Goal: Browse casually

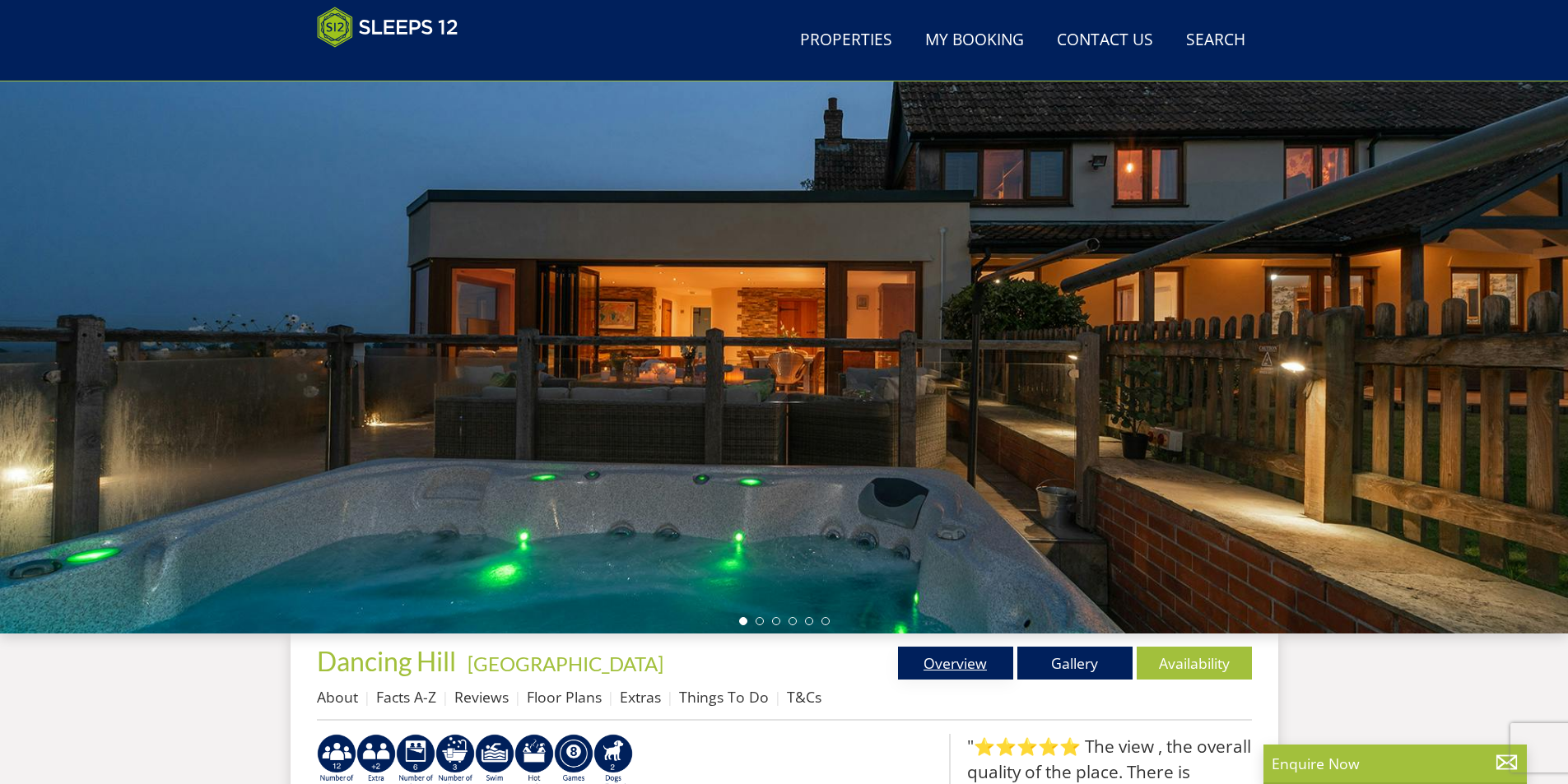
scroll to position [426, 0]
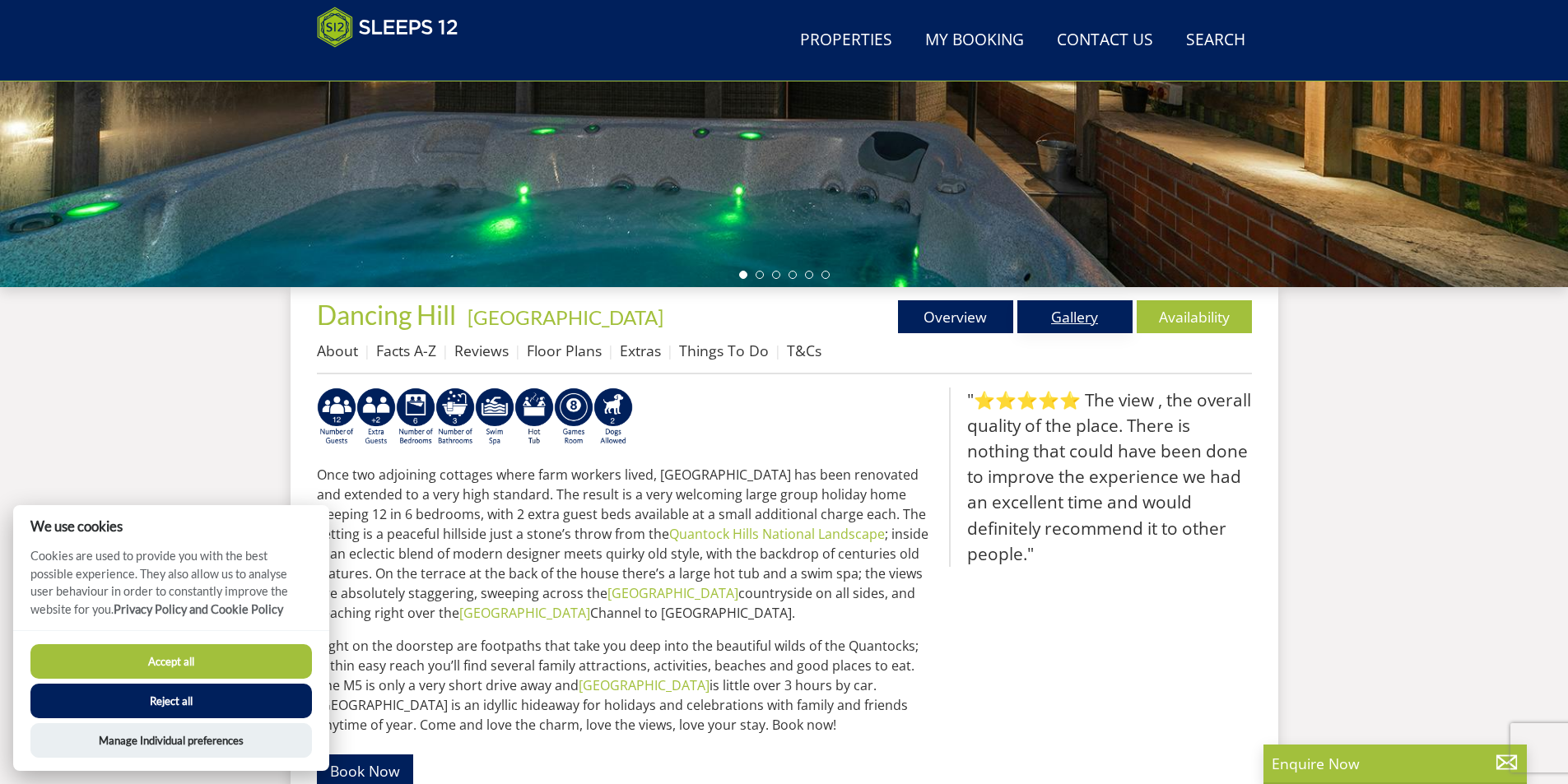
click at [1102, 320] on link "Gallery" at bounding box center [1074, 317] width 115 height 33
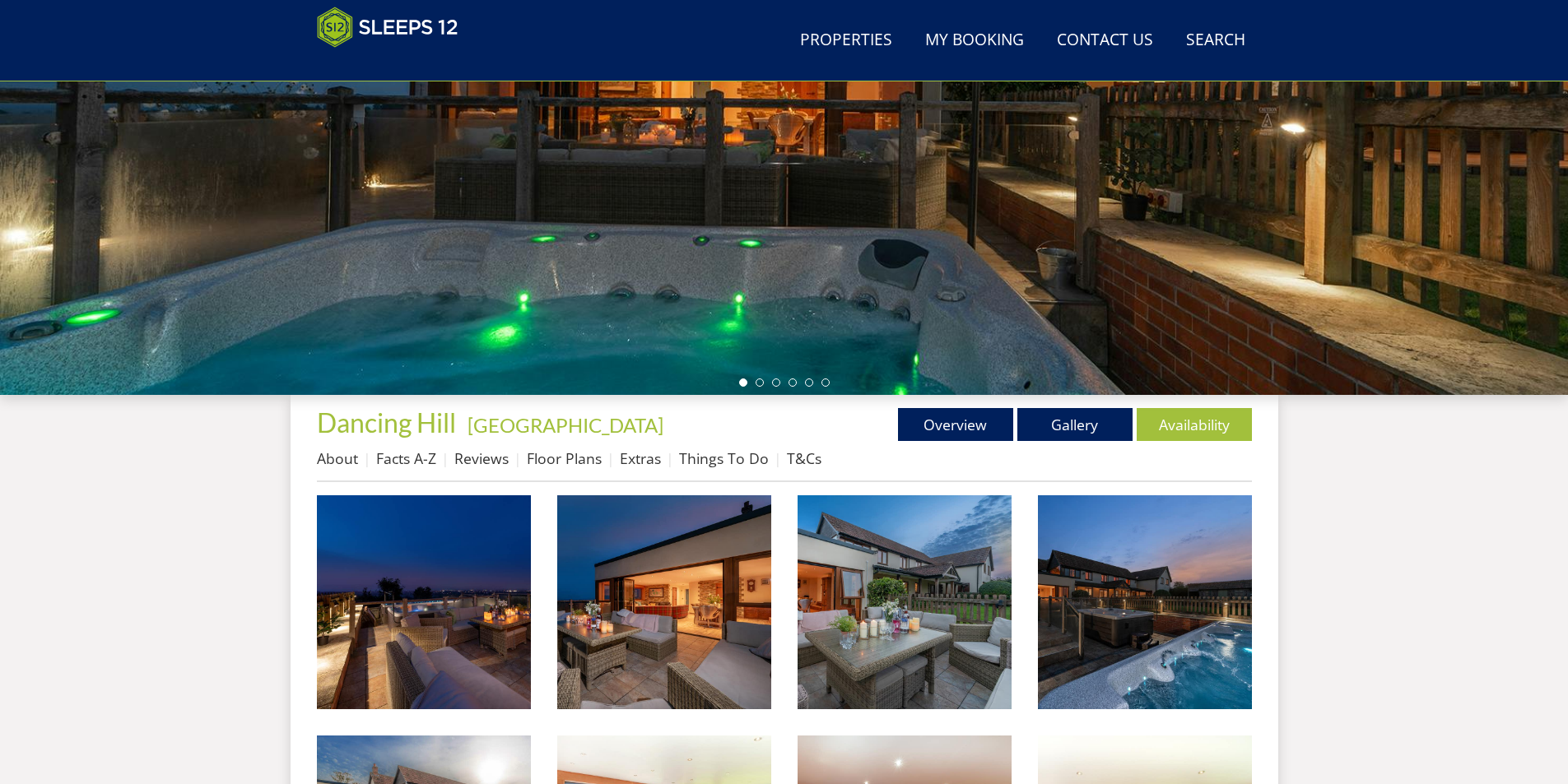
scroll to position [447, 0]
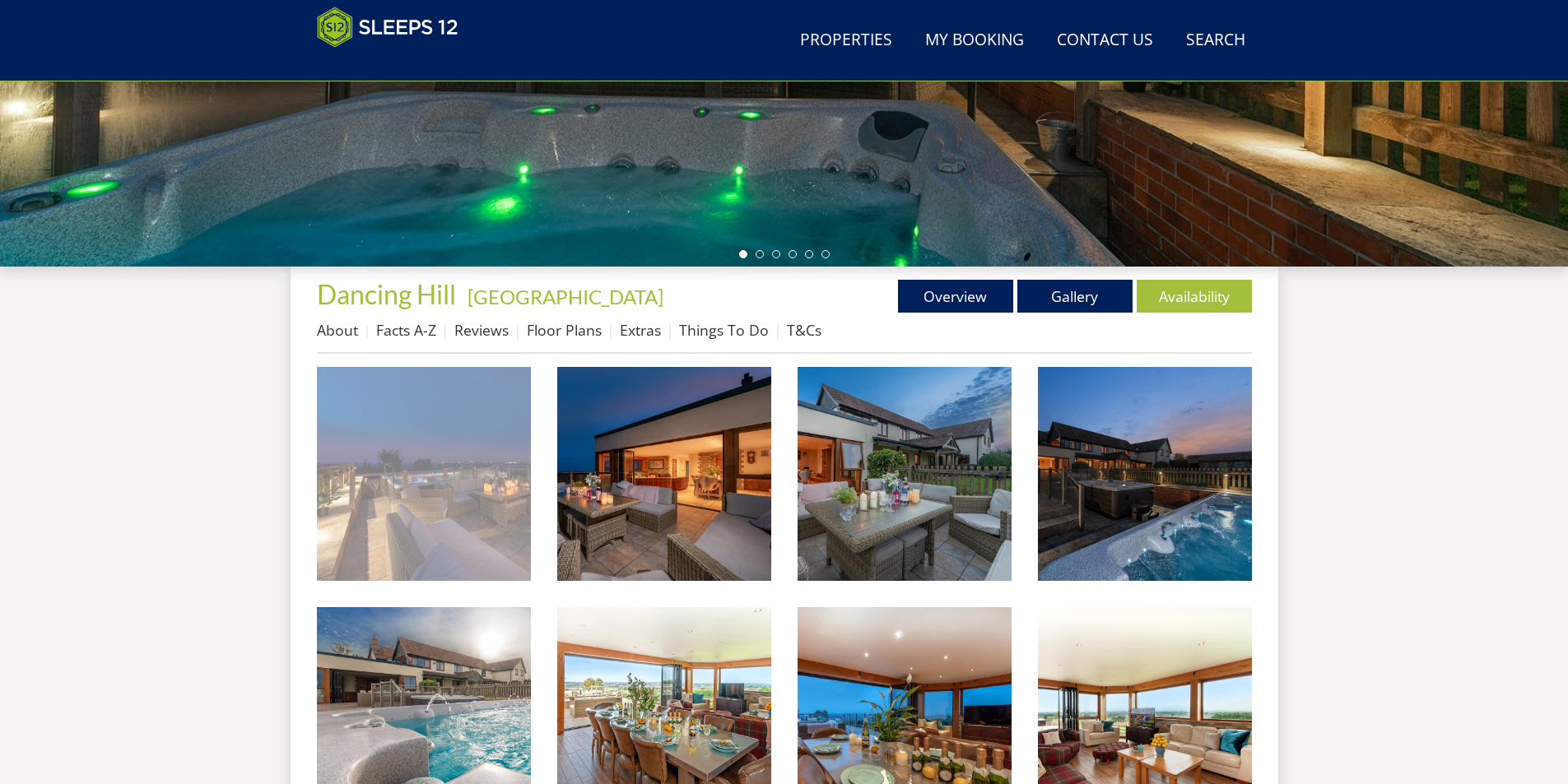
click at [343, 534] on img at bounding box center [424, 473] width 214 height 214
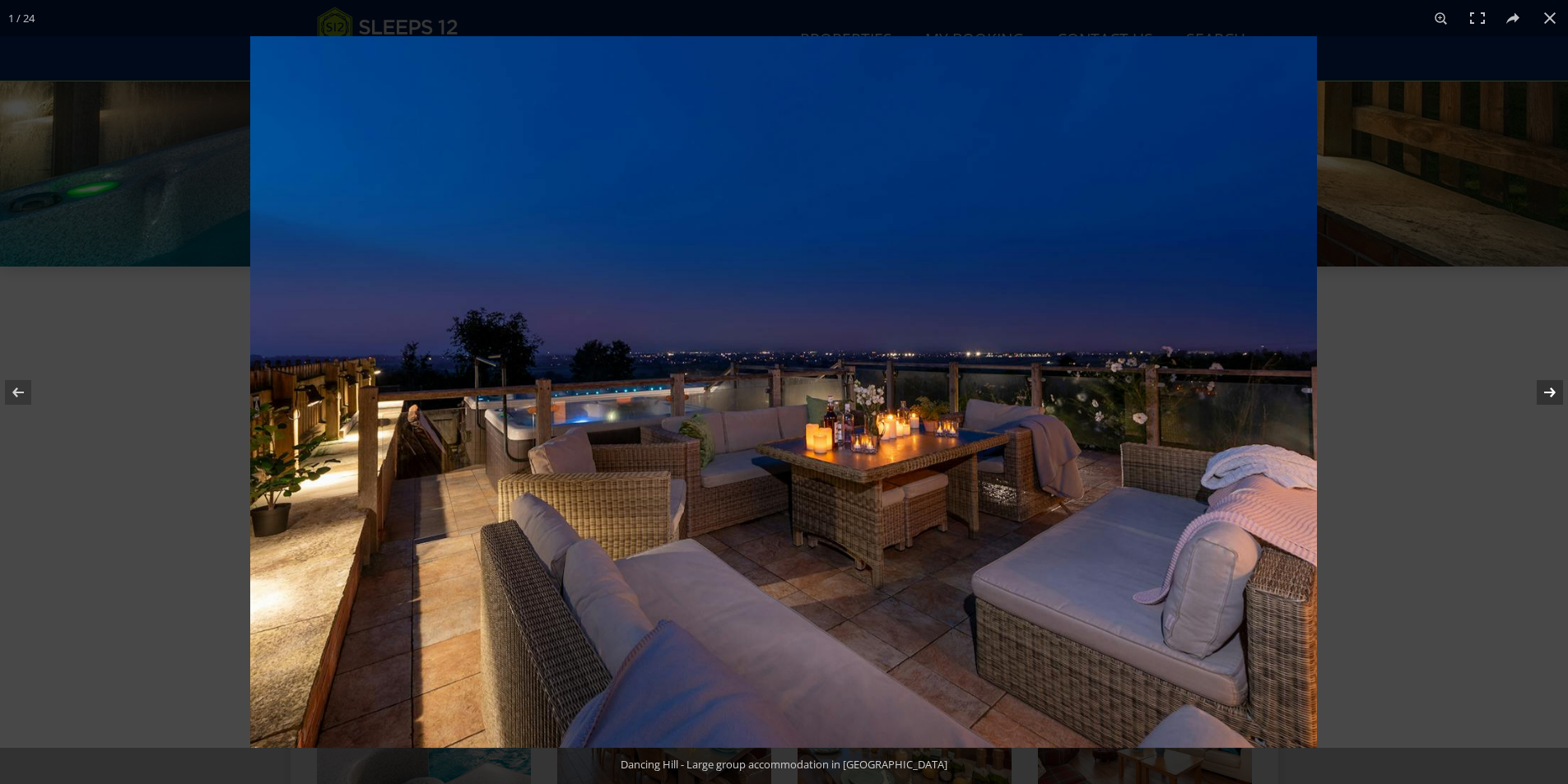
click at [1555, 390] on button at bounding box center [1540, 392] width 58 height 82
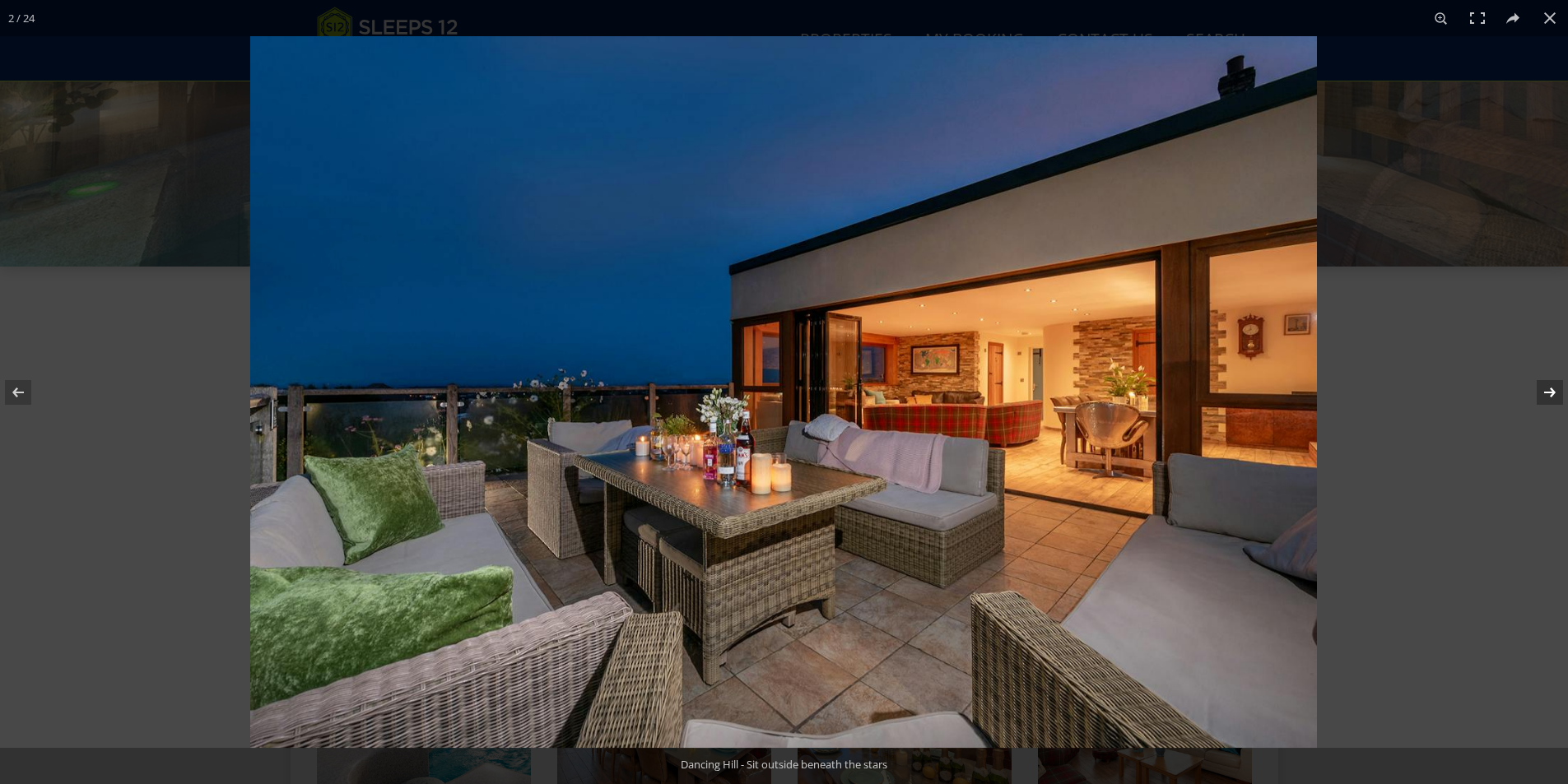
click at [1550, 394] on button at bounding box center [1540, 392] width 58 height 82
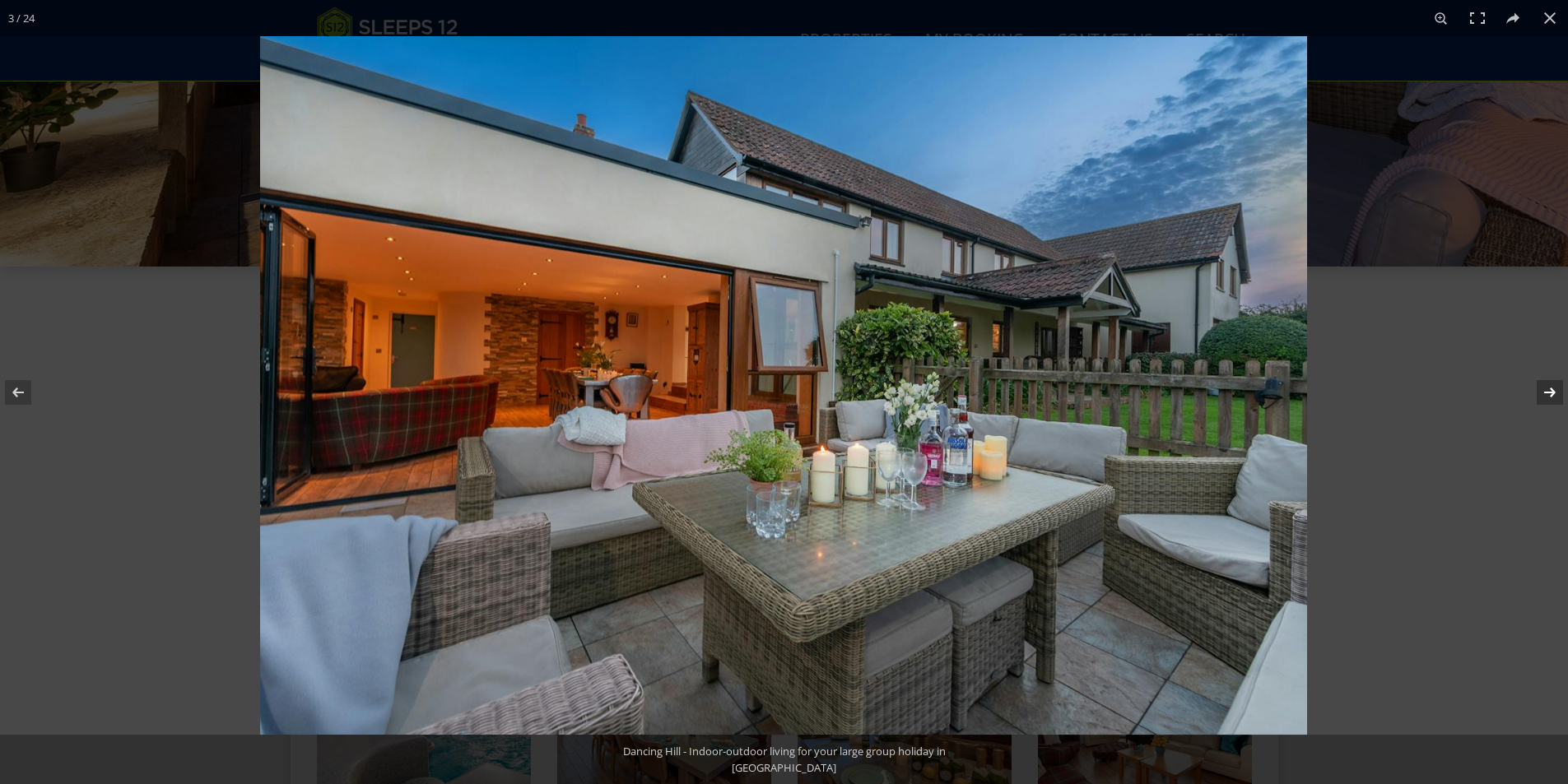
click at [1553, 391] on button at bounding box center [1540, 392] width 58 height 82
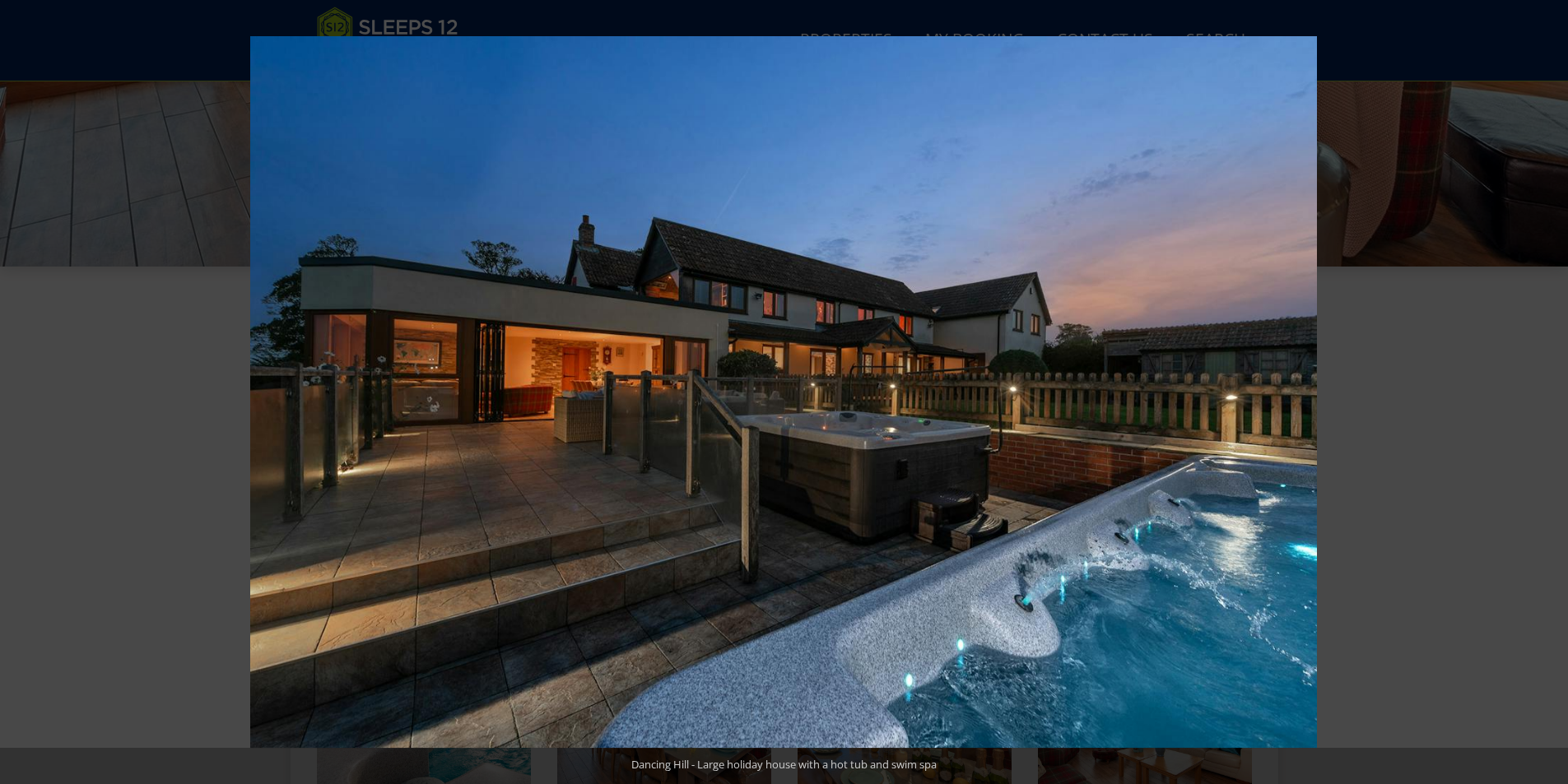
click at [1553, 391] on button at bounding box center [1540, 392] width 58 height 82
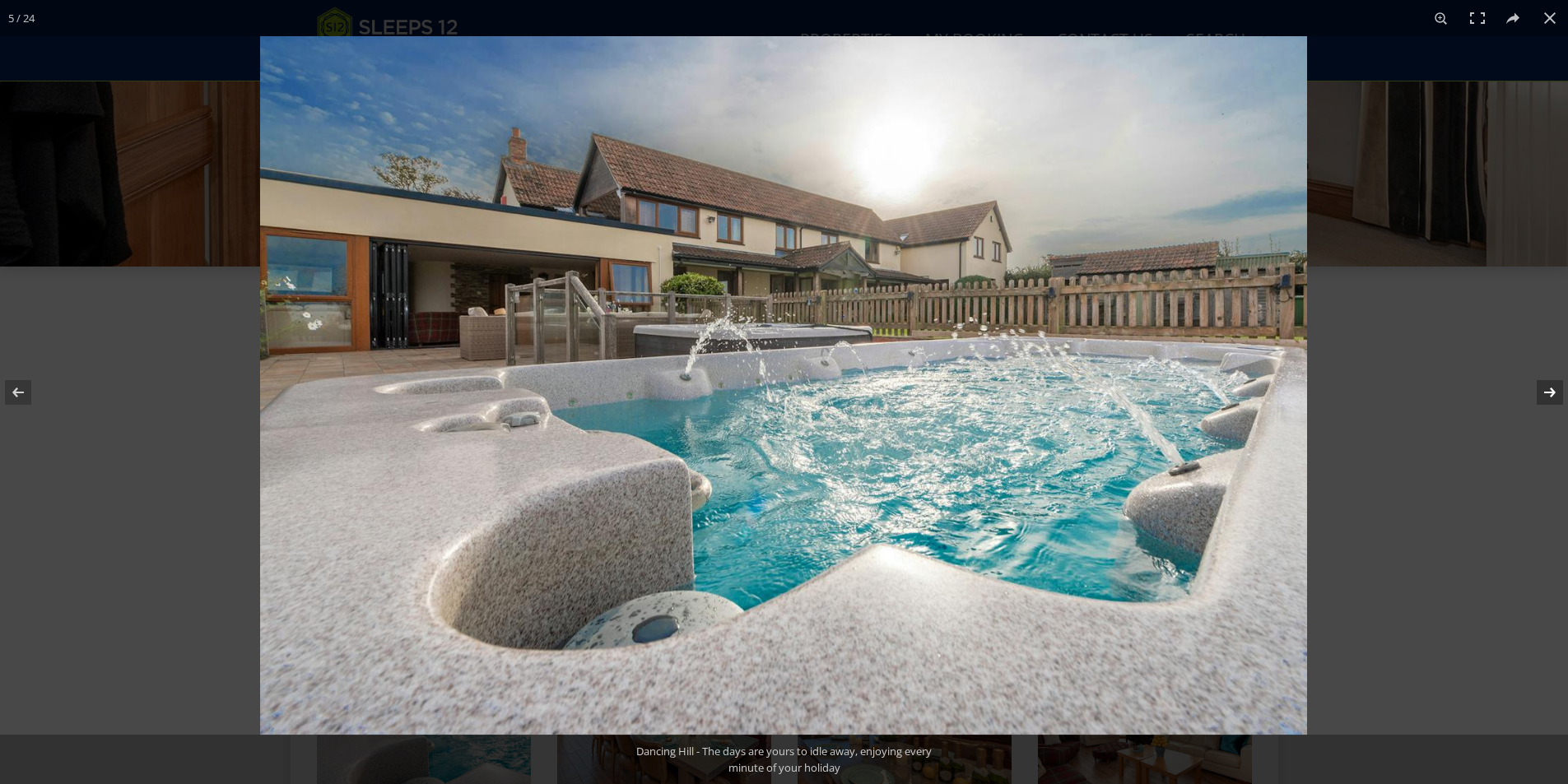
click at [1554, 393] on button at bounding box center [1540, 392] width 58 height 82
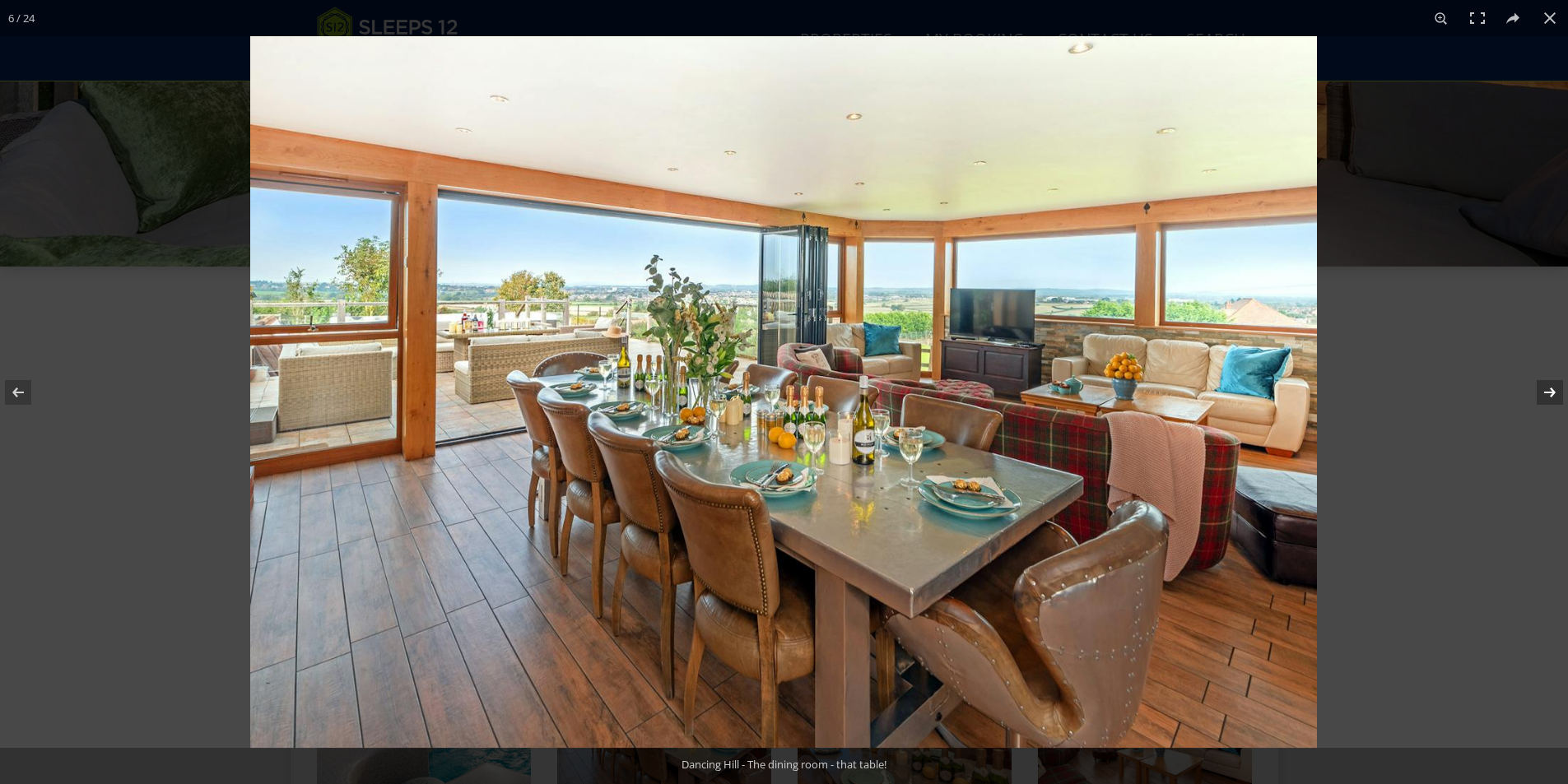
click at [1553, 393] on button at bounding box center [1540, 392] width 58 height 82
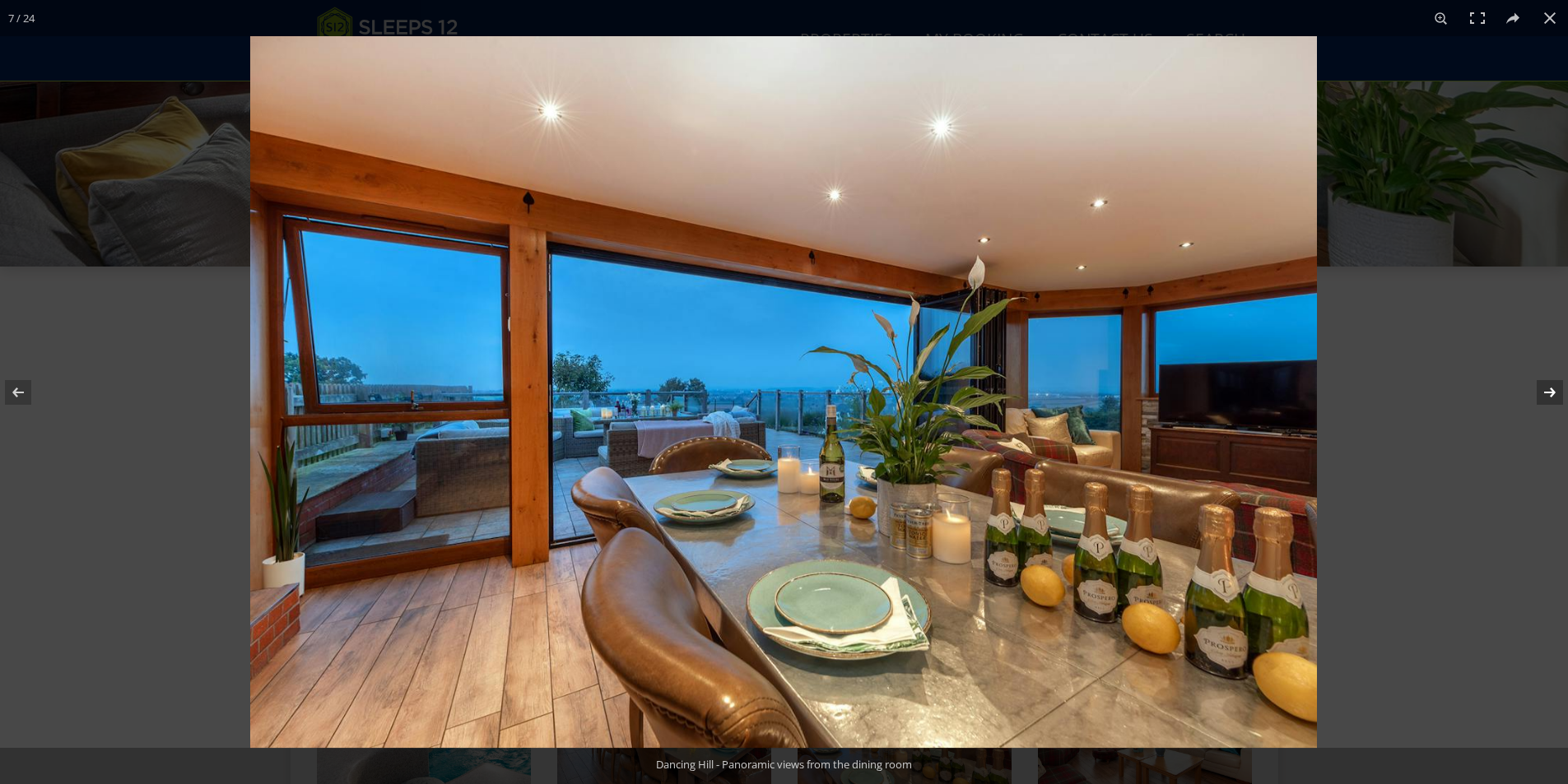
click at [1553, 396] on button at bounding box center [1540, 392] width 58 height 82
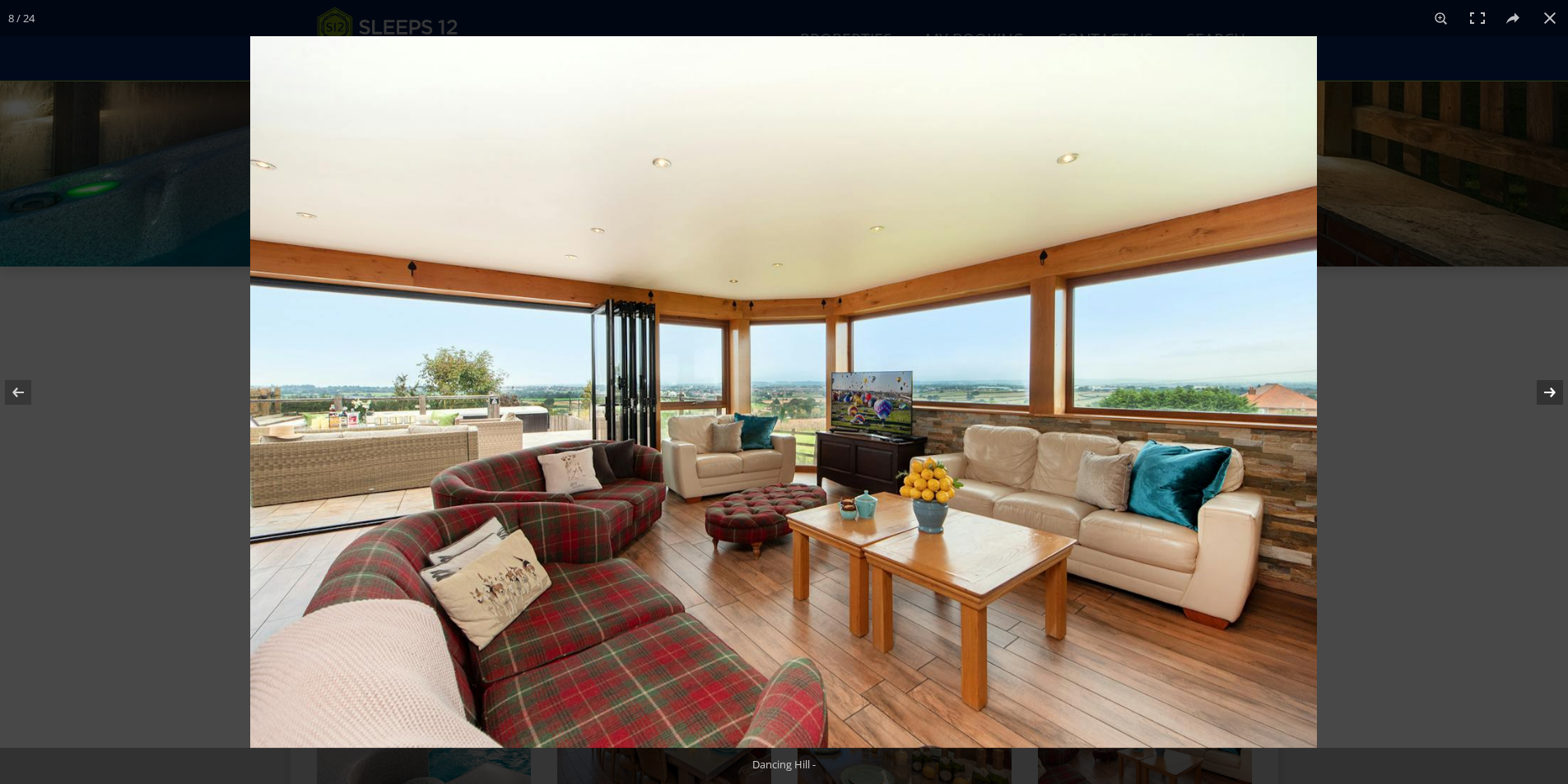
click at [1550, 393] on button at bounding box center [1540, 392] width 58 height 82
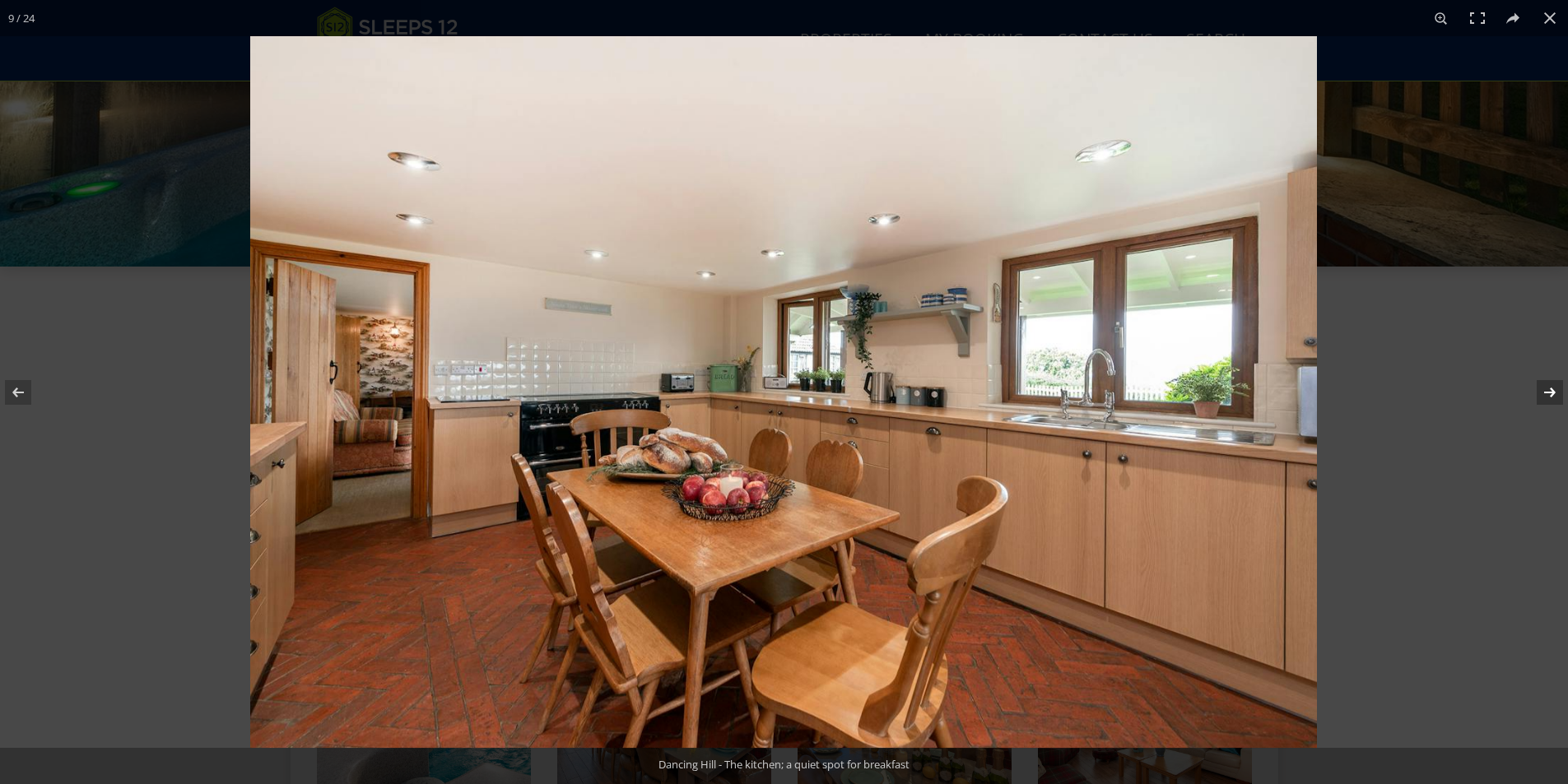
click at [1550, 393] on button at bounding box center [1540, 392] width 58 height 82
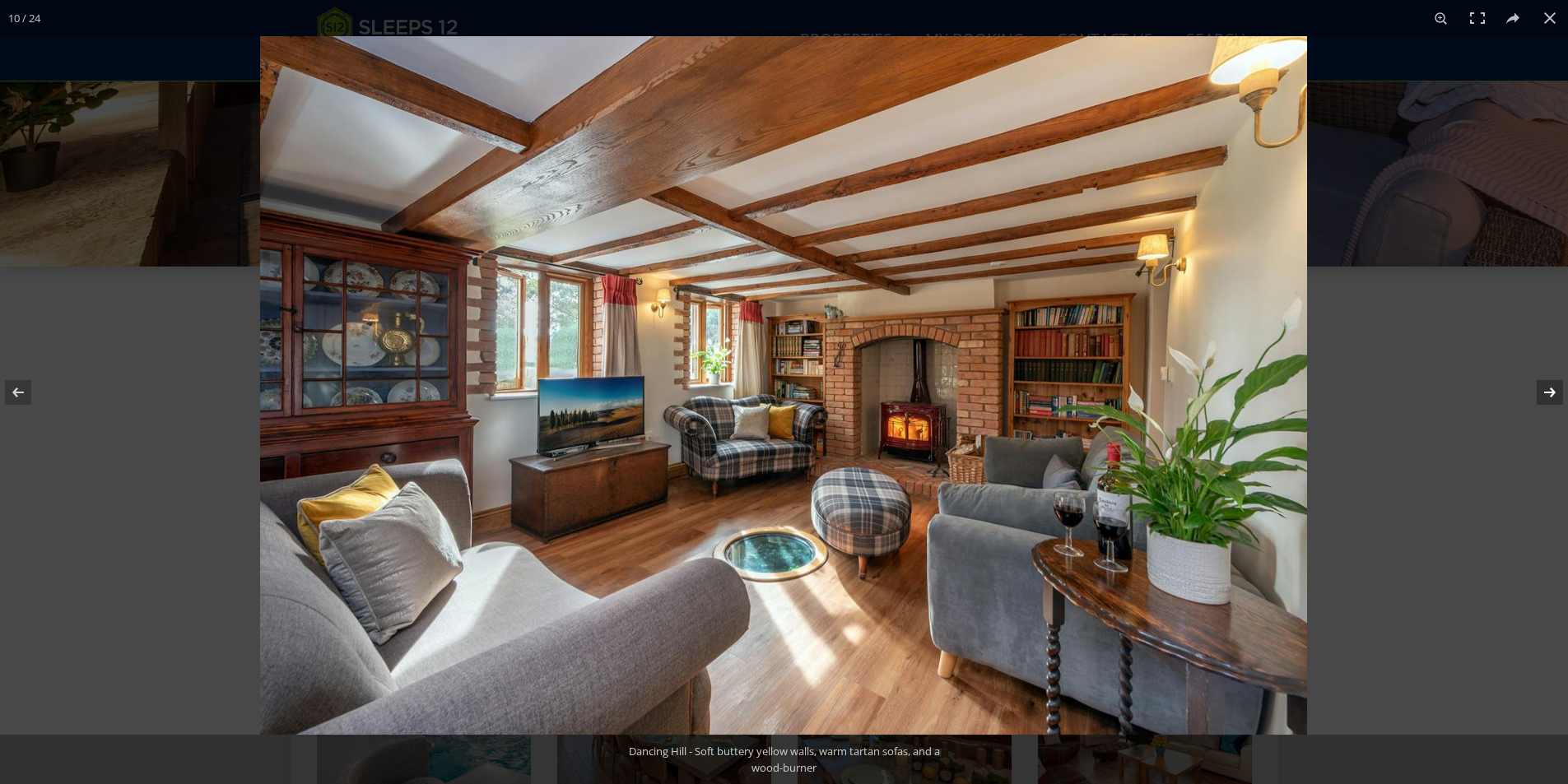
click at [1553, 392] on button at bounding box center [1540, 392] width 58 height 82
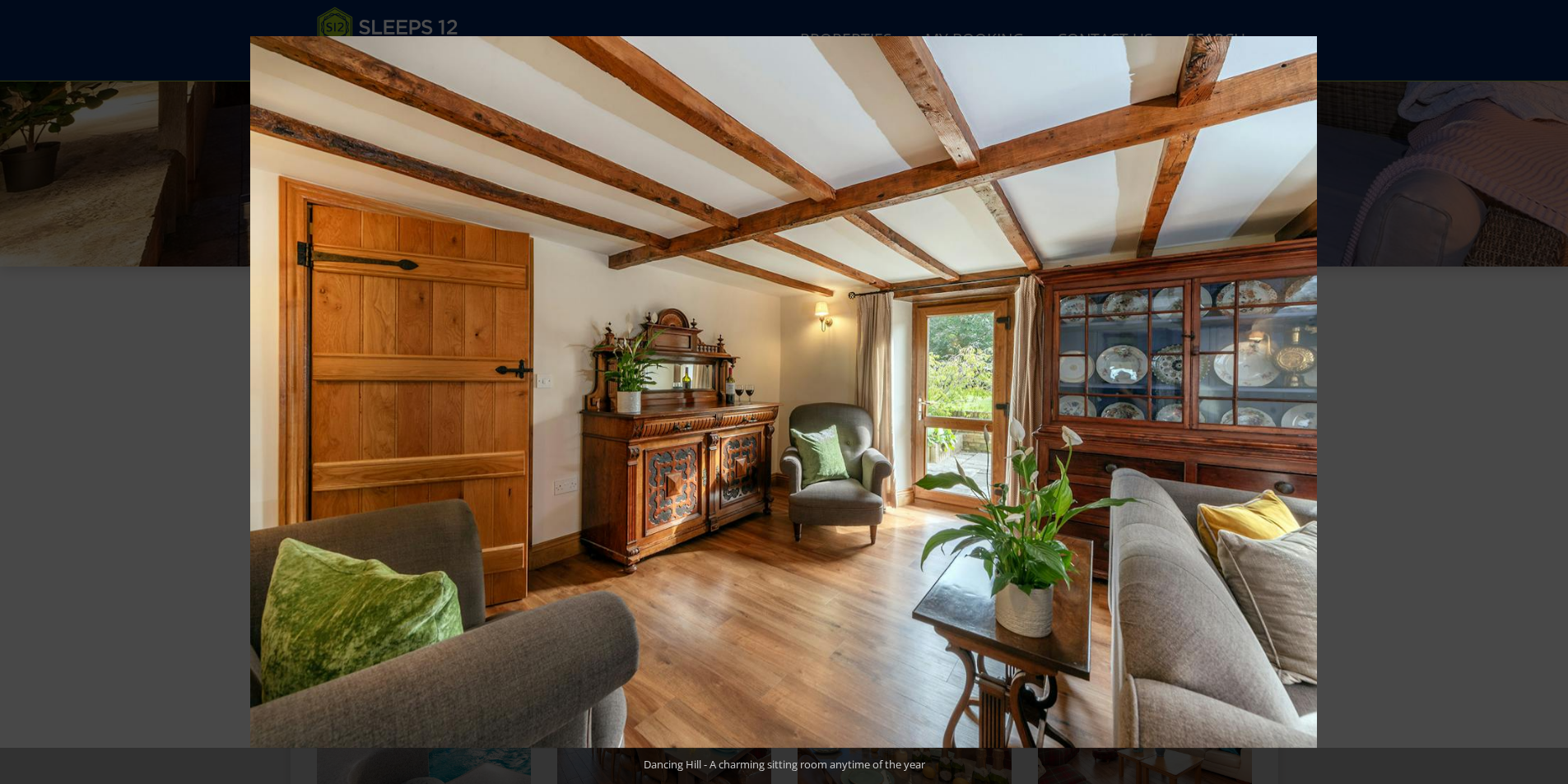
click at [1553, 392] on button at bounding box center [1540, 392] width 58 height 82
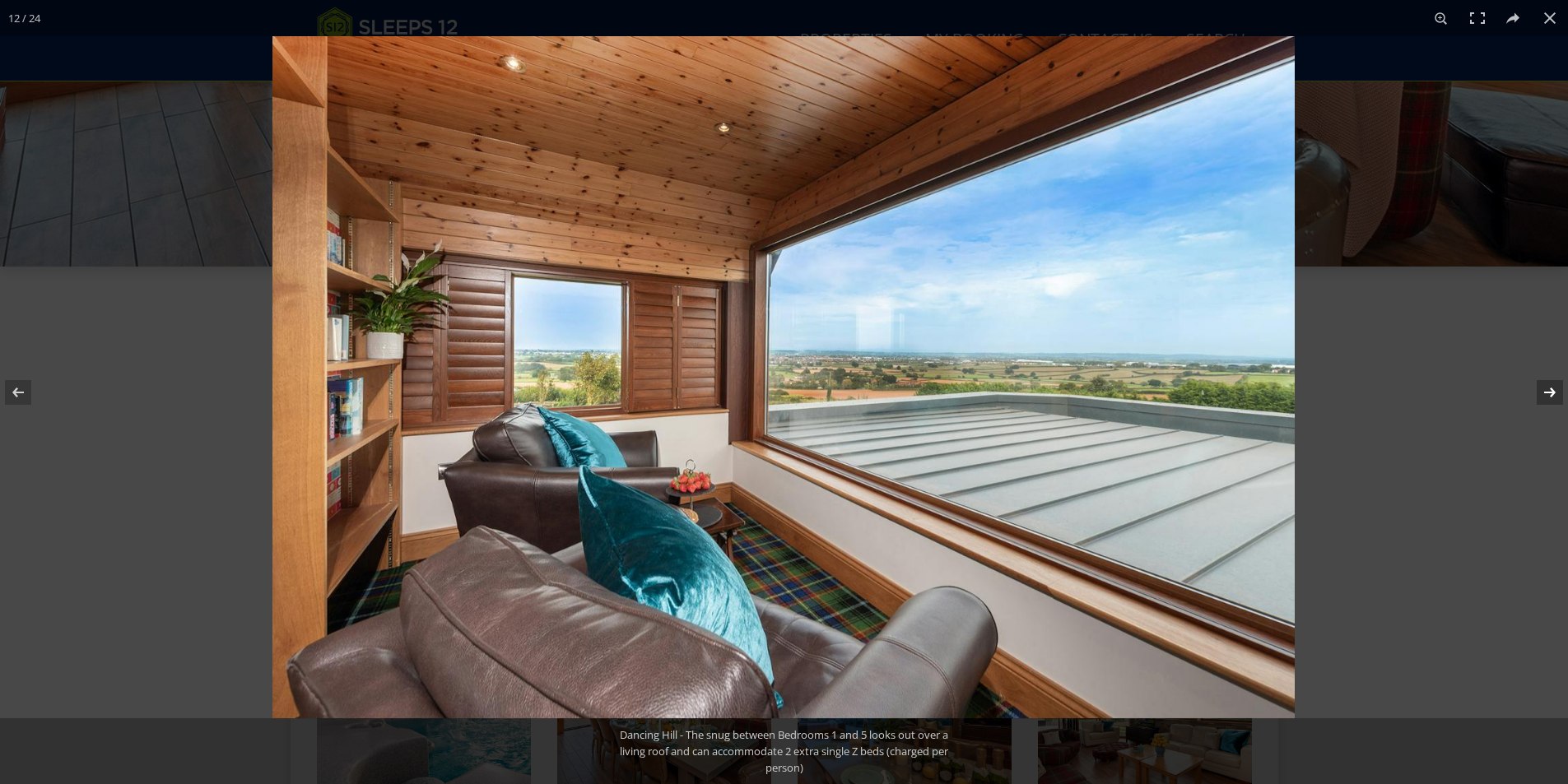
click at [1553, 393] on button at bounding box center [1540, 392] width 58 height 82
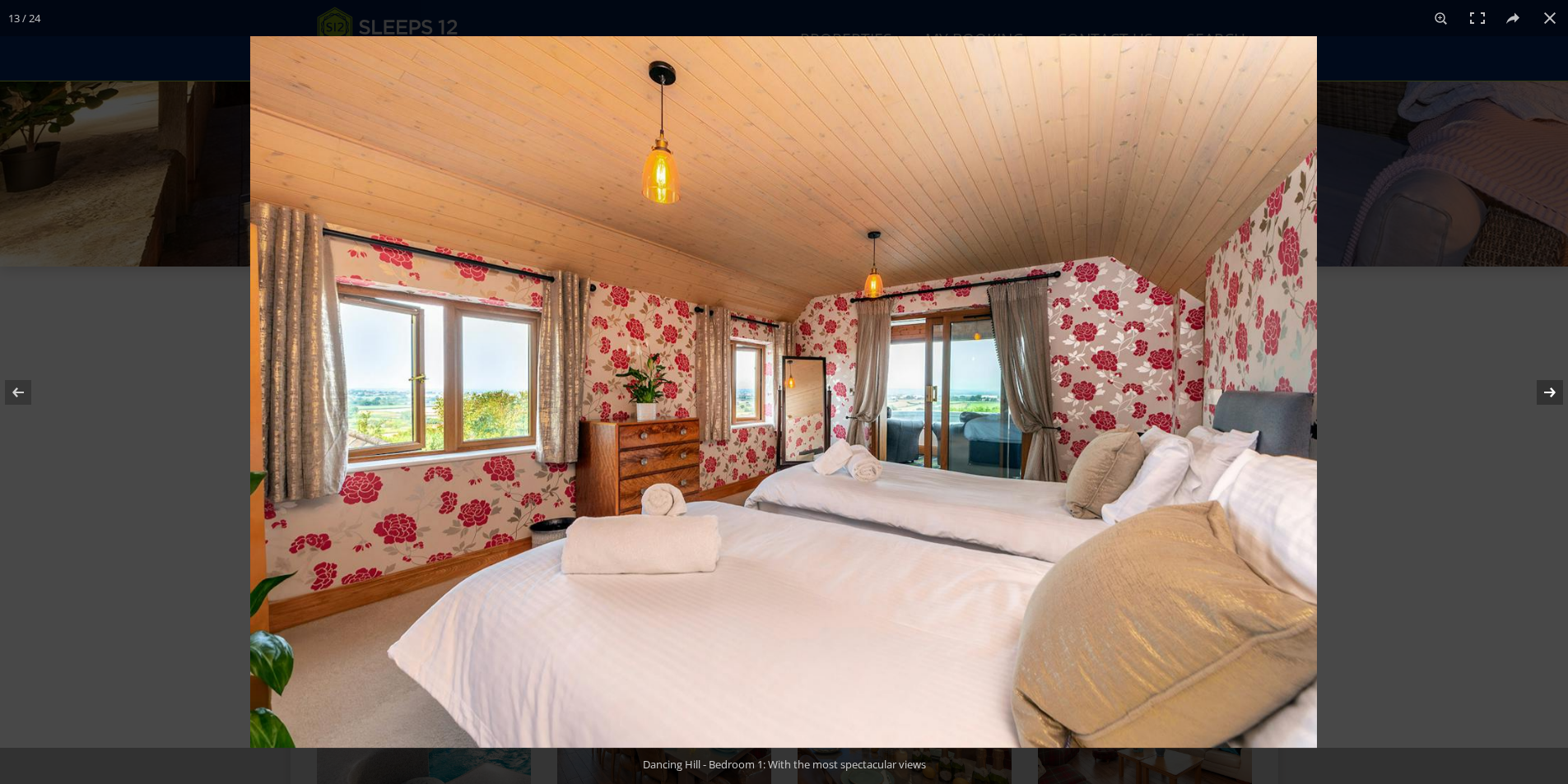
click at [1550, 383] on button at bounding box center [1540, 392] width 58 height 82
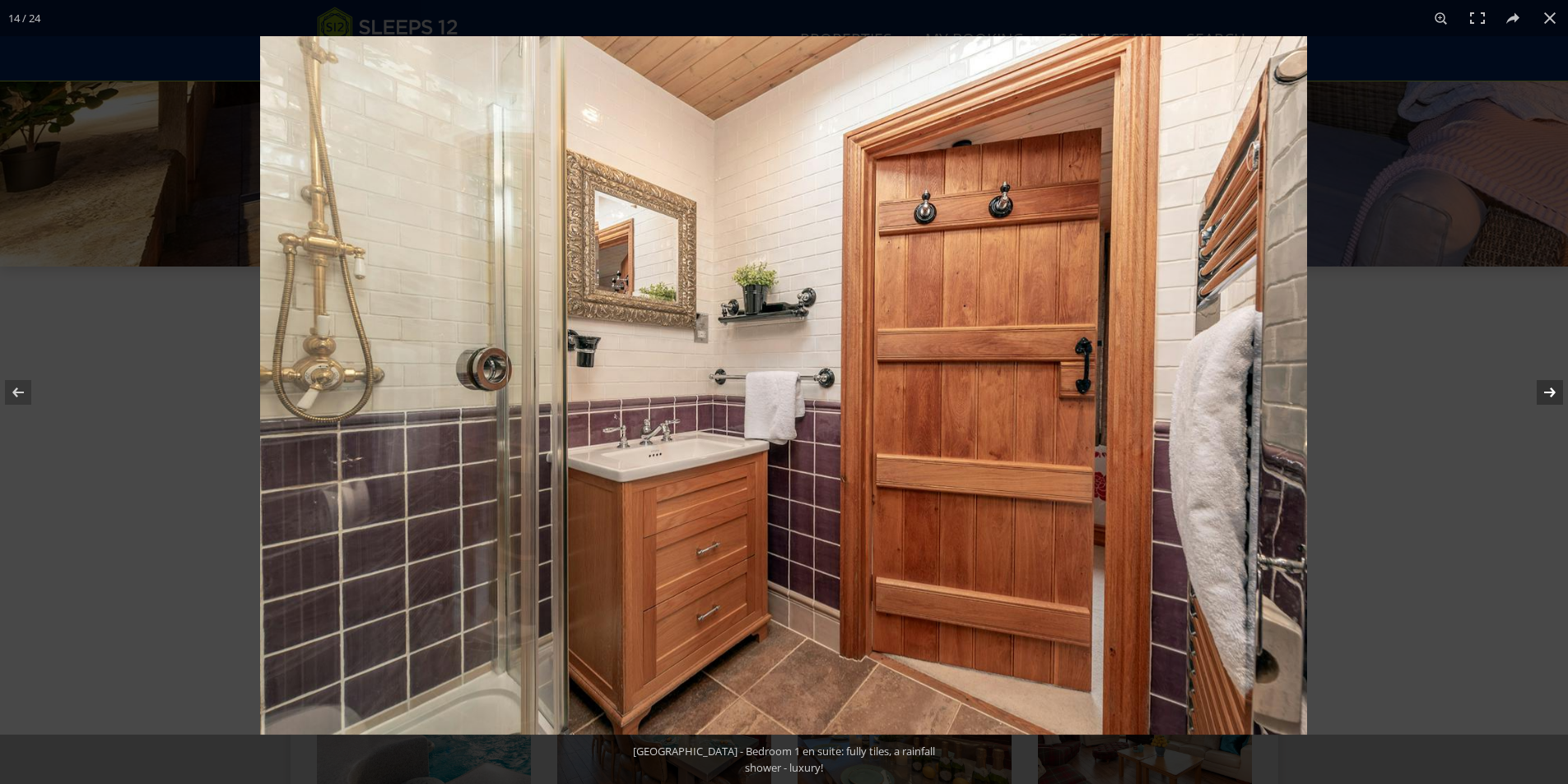
click at [1550, 388] on button at bounding box center [1540, 392] width 58 height 82
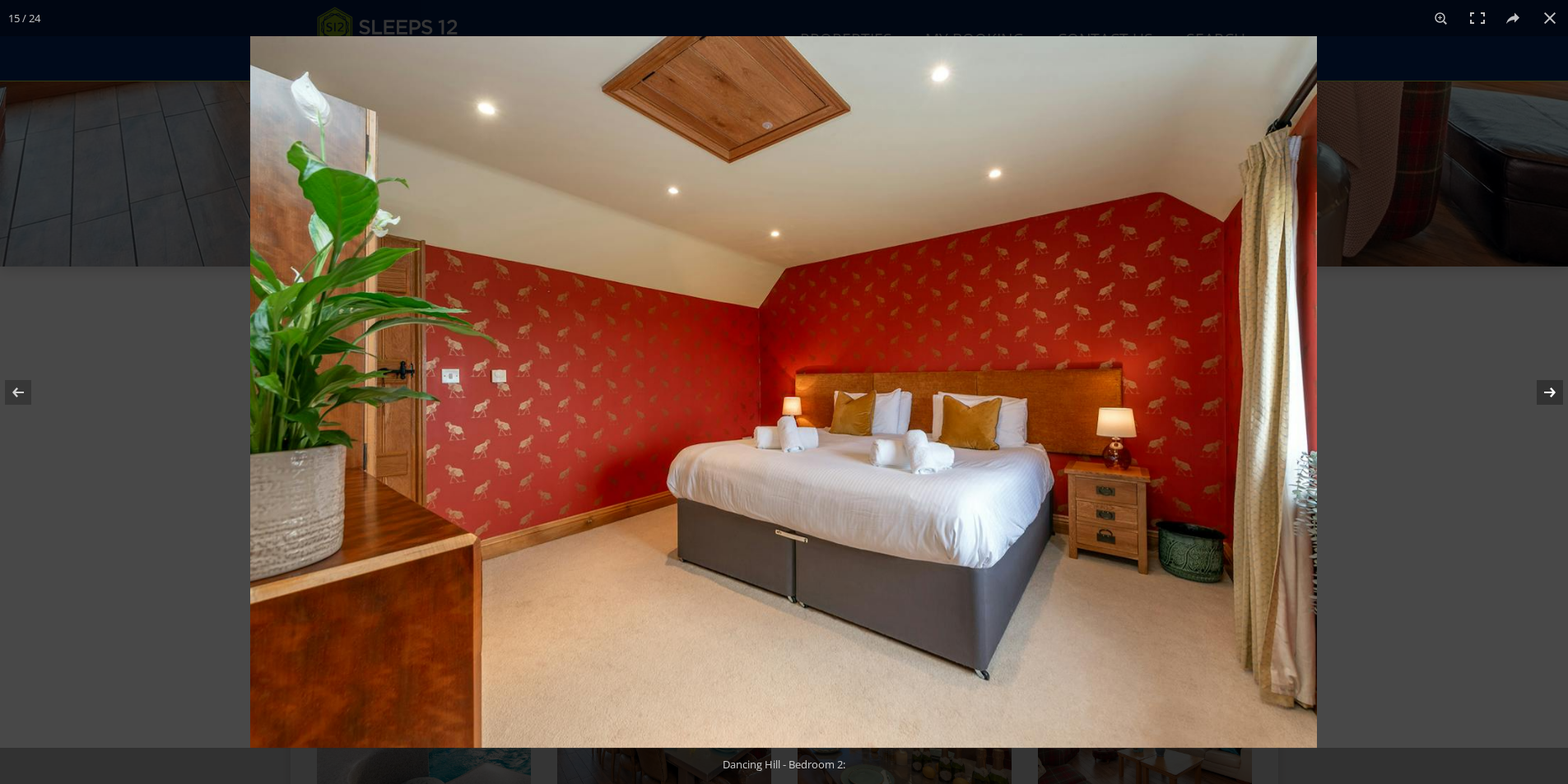
click at [1550, 388] on button at bounding box center [1540, 392] width 58 height 82
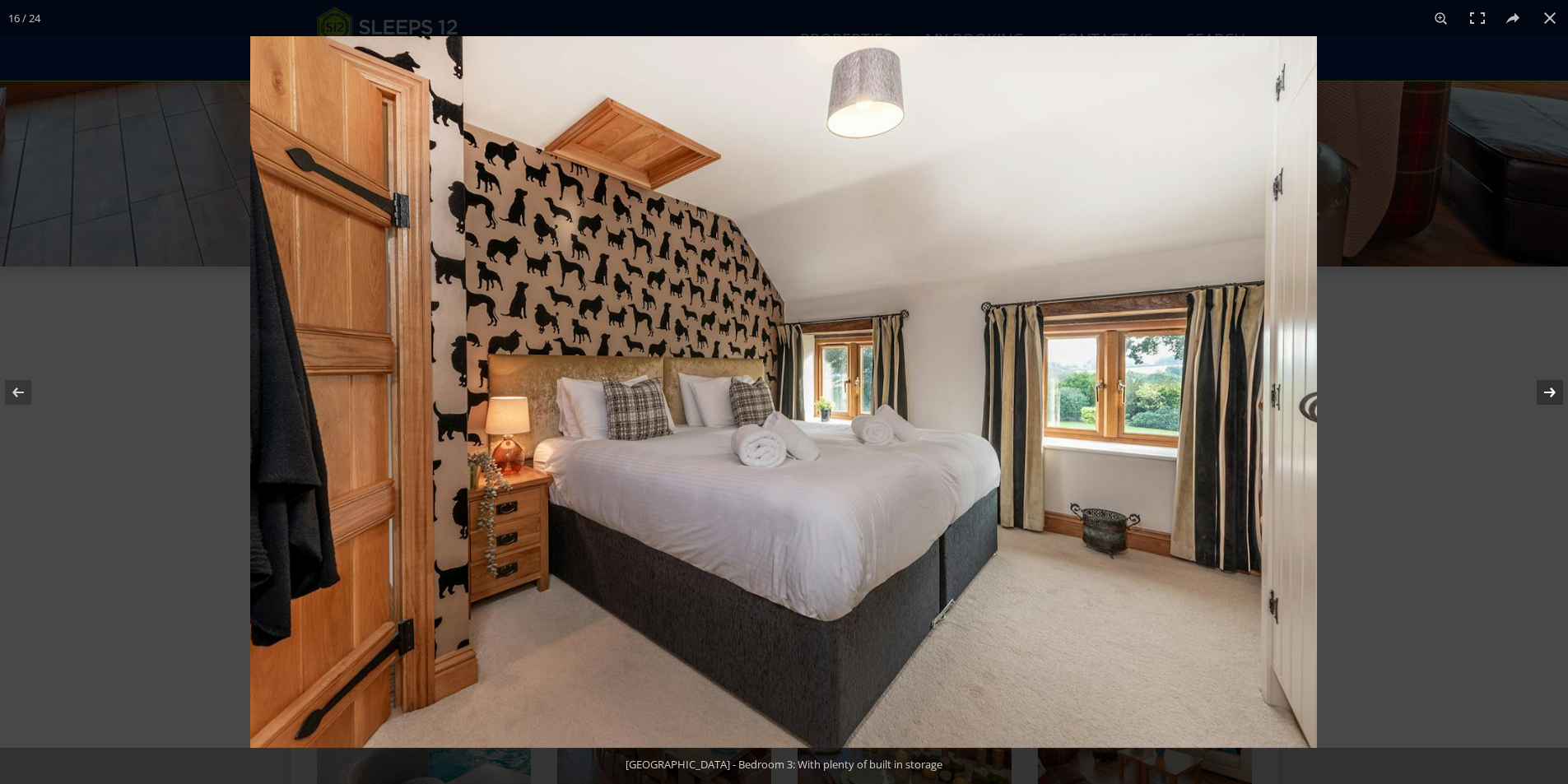
click at [1550, 388] on button at bounding box center [1540, 392] width 58 height 82
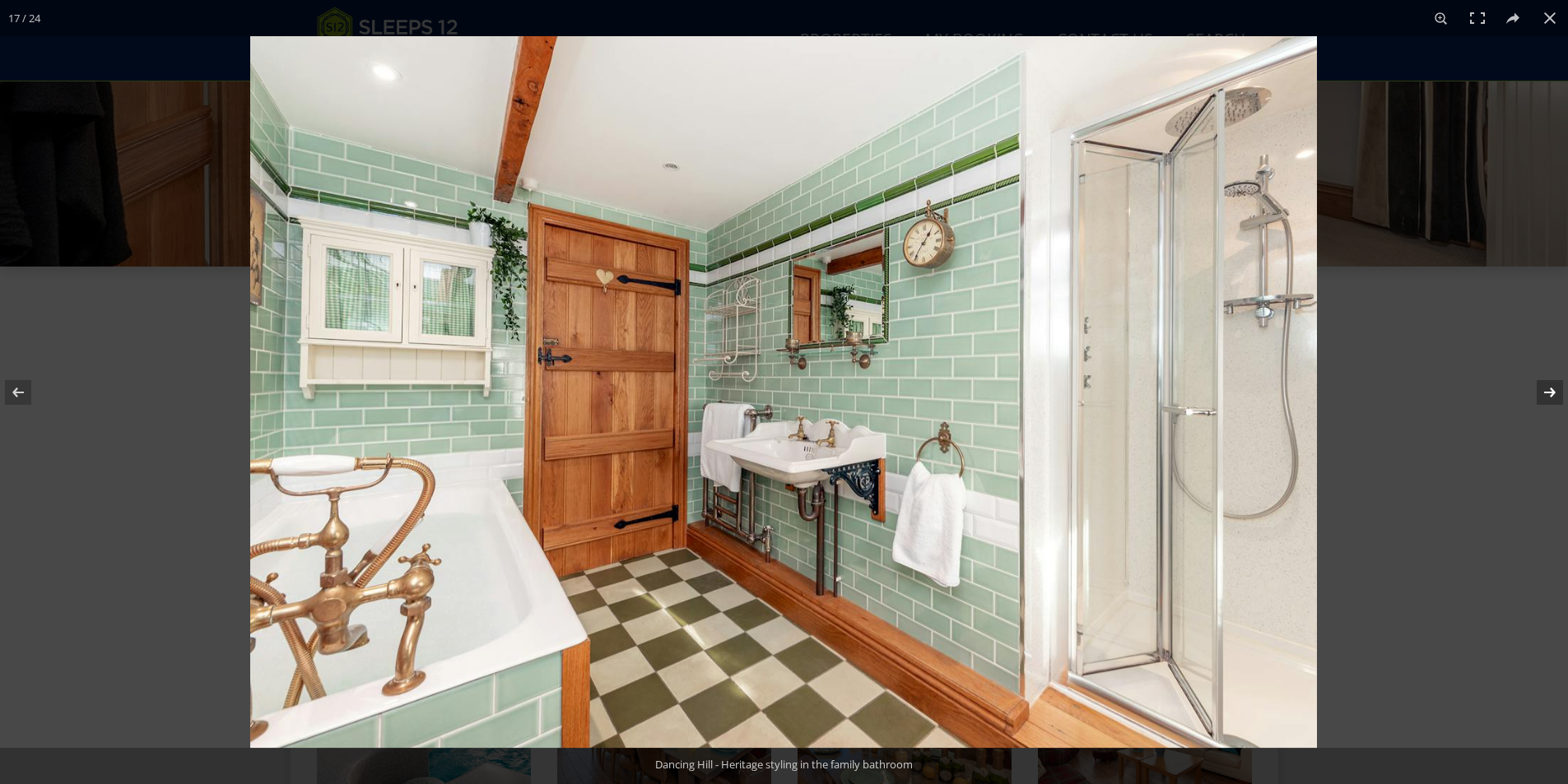
click at [1550, 388] on button at bounding box center [1540, 392] width 58 height 82
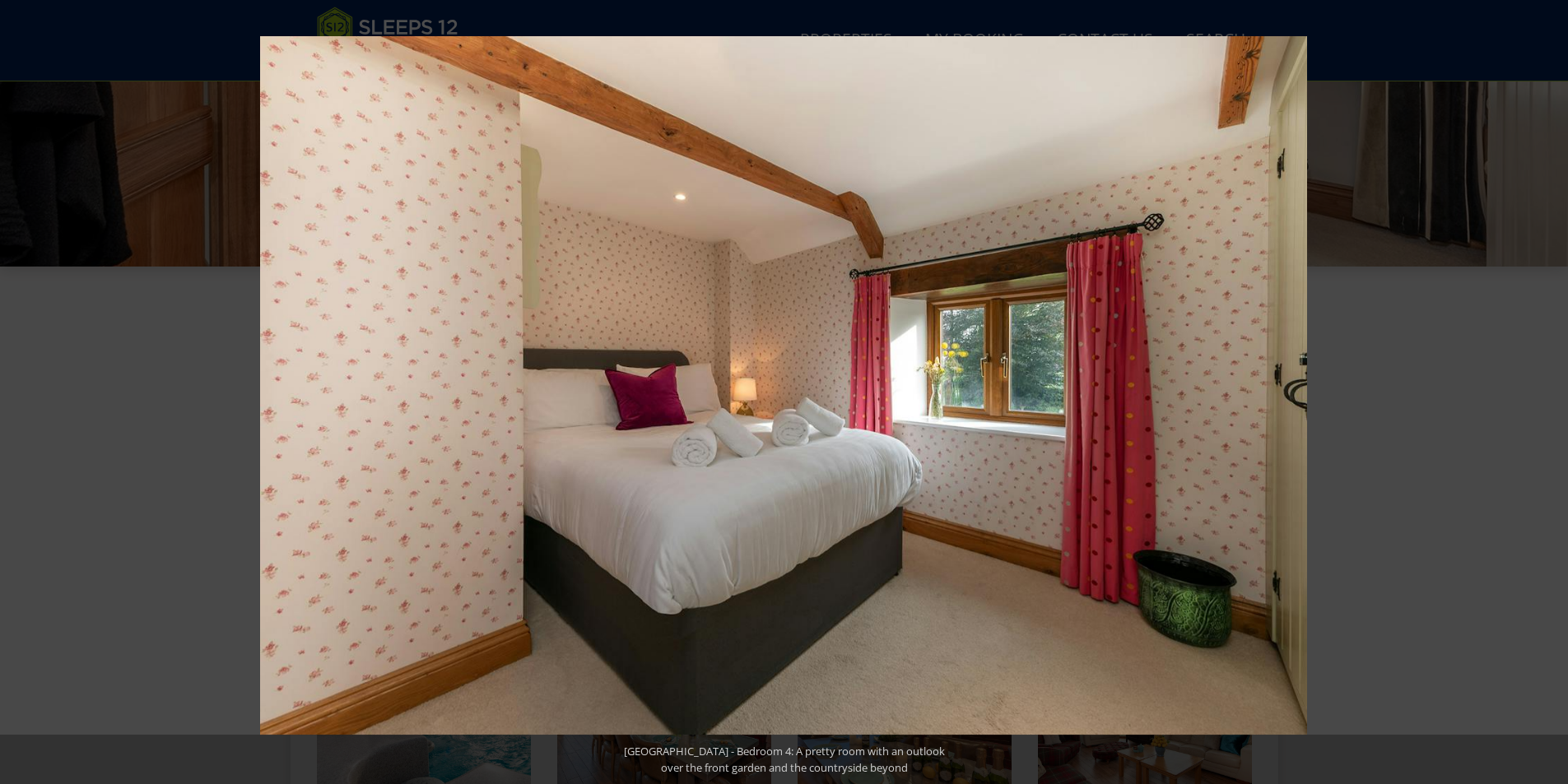
click at [1550, 388] on button at bounding box center [1540, 392] width 58 height 82
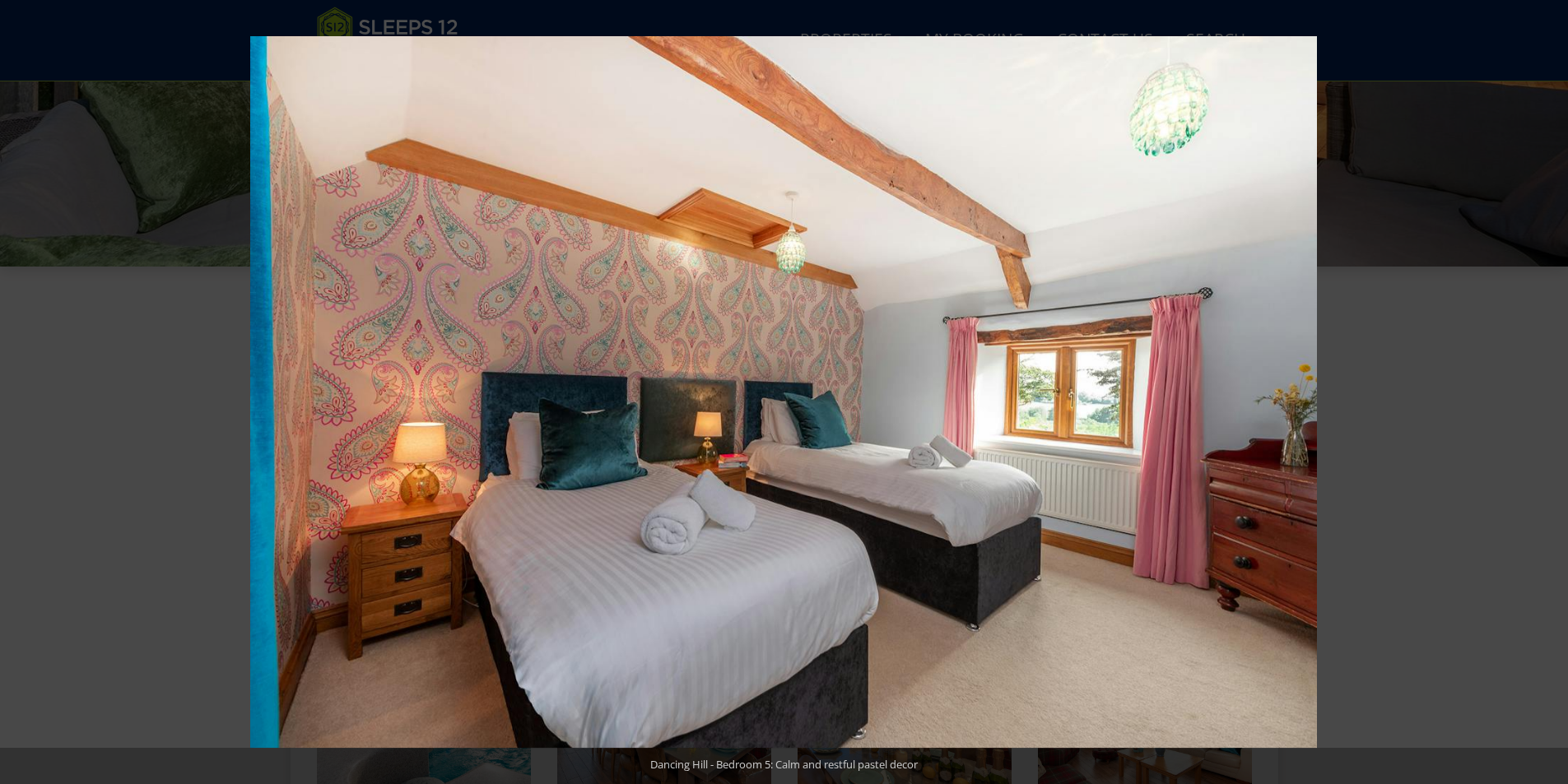
click at [1550, 388] on button at bounding box center [1540, 392] width 58 height 82
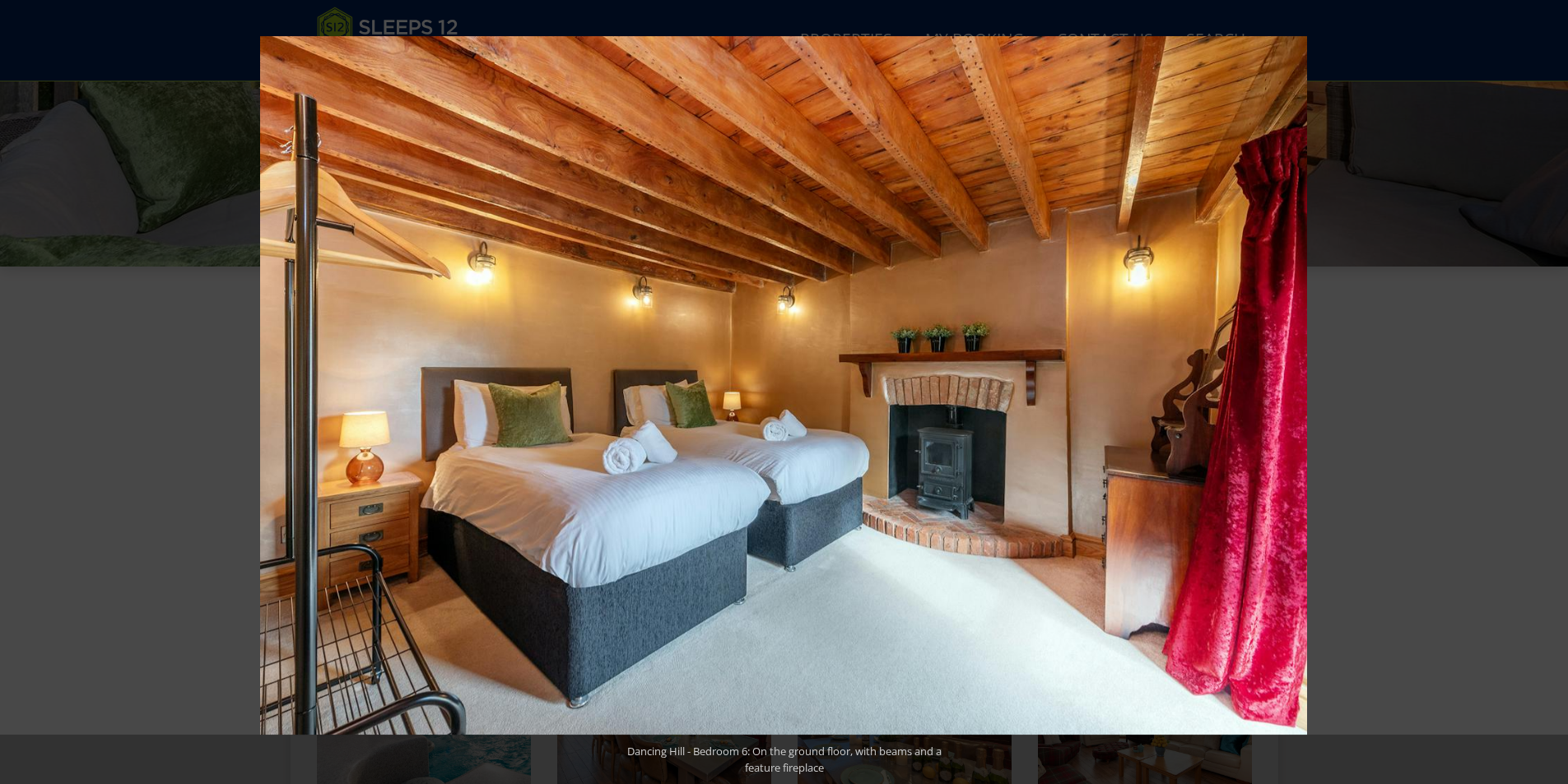
click at [1550, 388] on button at bounding box center [1540, 392] width 58 height 82
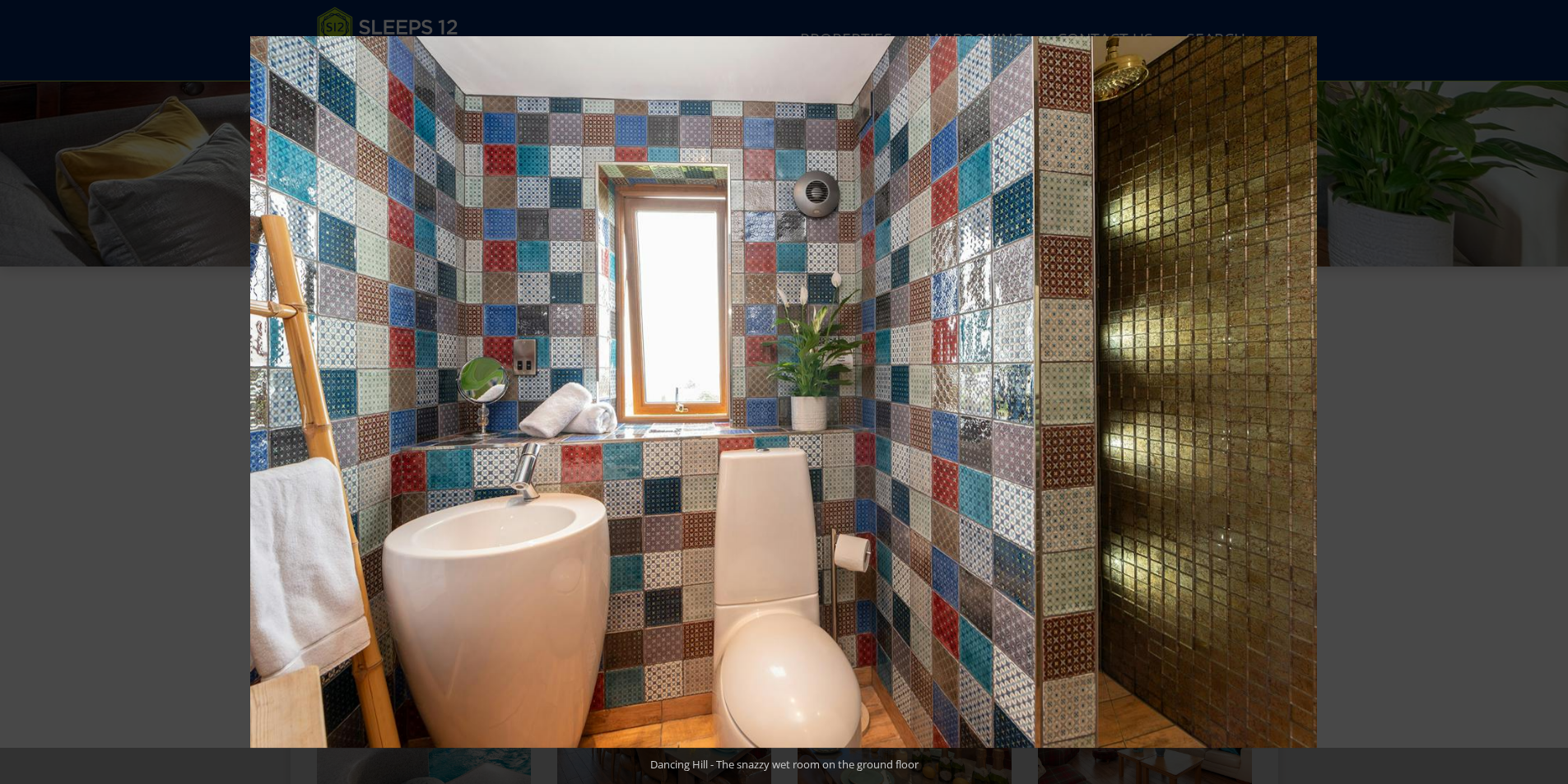
click at [1550, 388] on button at bounding box center [1540, 392] width 58 height 82
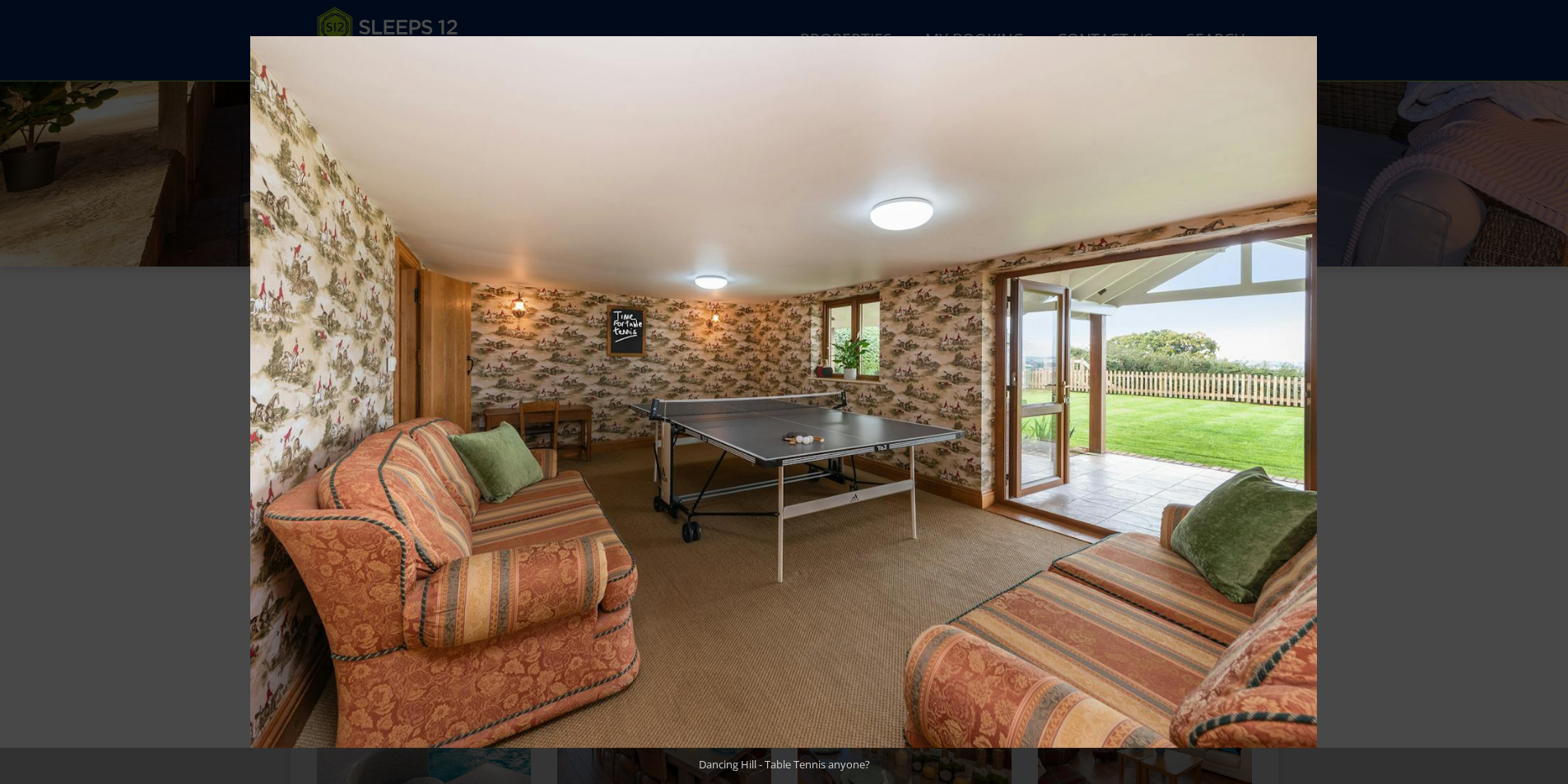
click at [1550, 388] on button at bounding box center [1540, 392] width 58 height 82
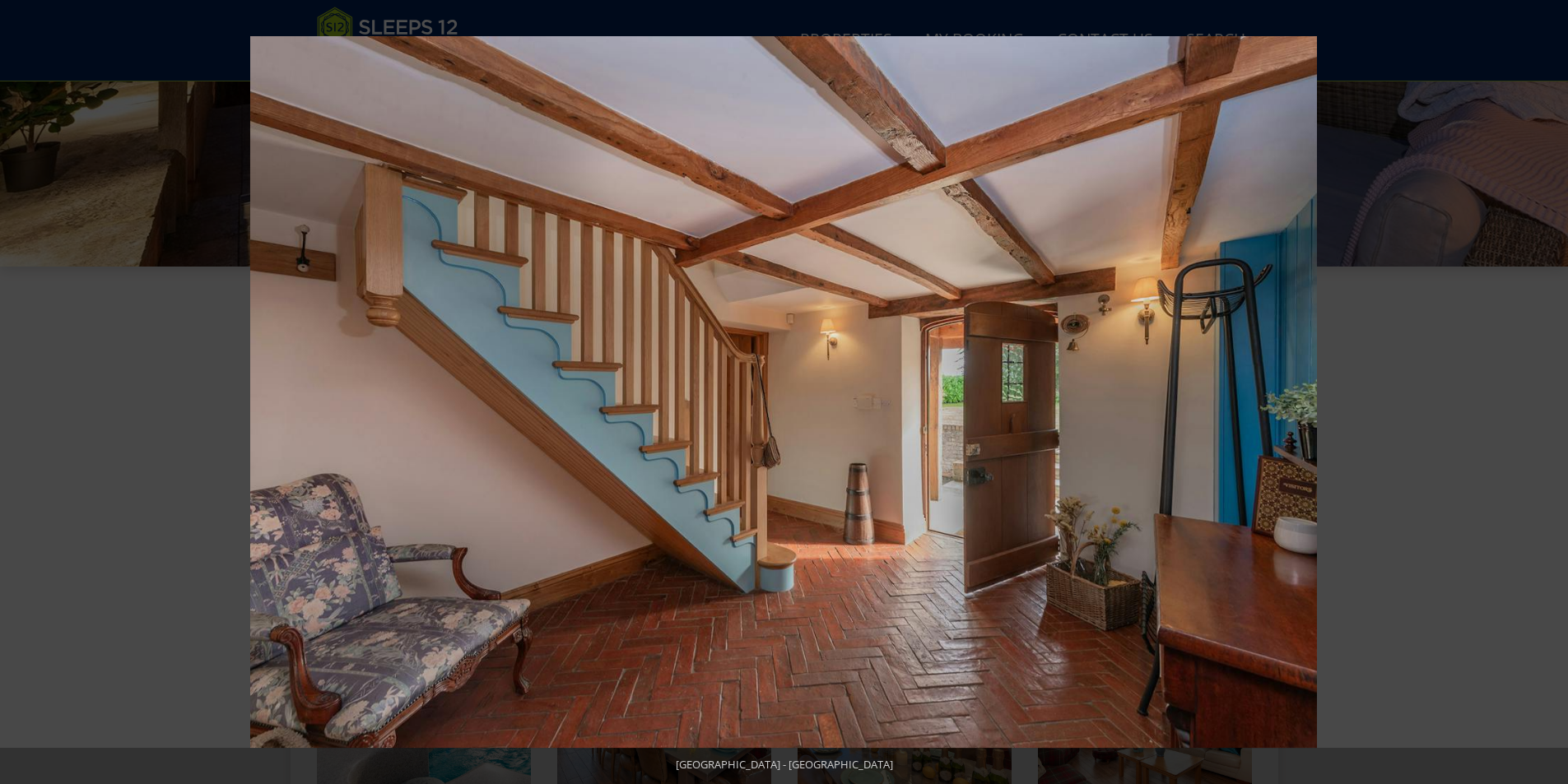
click at [1550, 388] on button at bounding box center [1540, 392] width 58 height 82
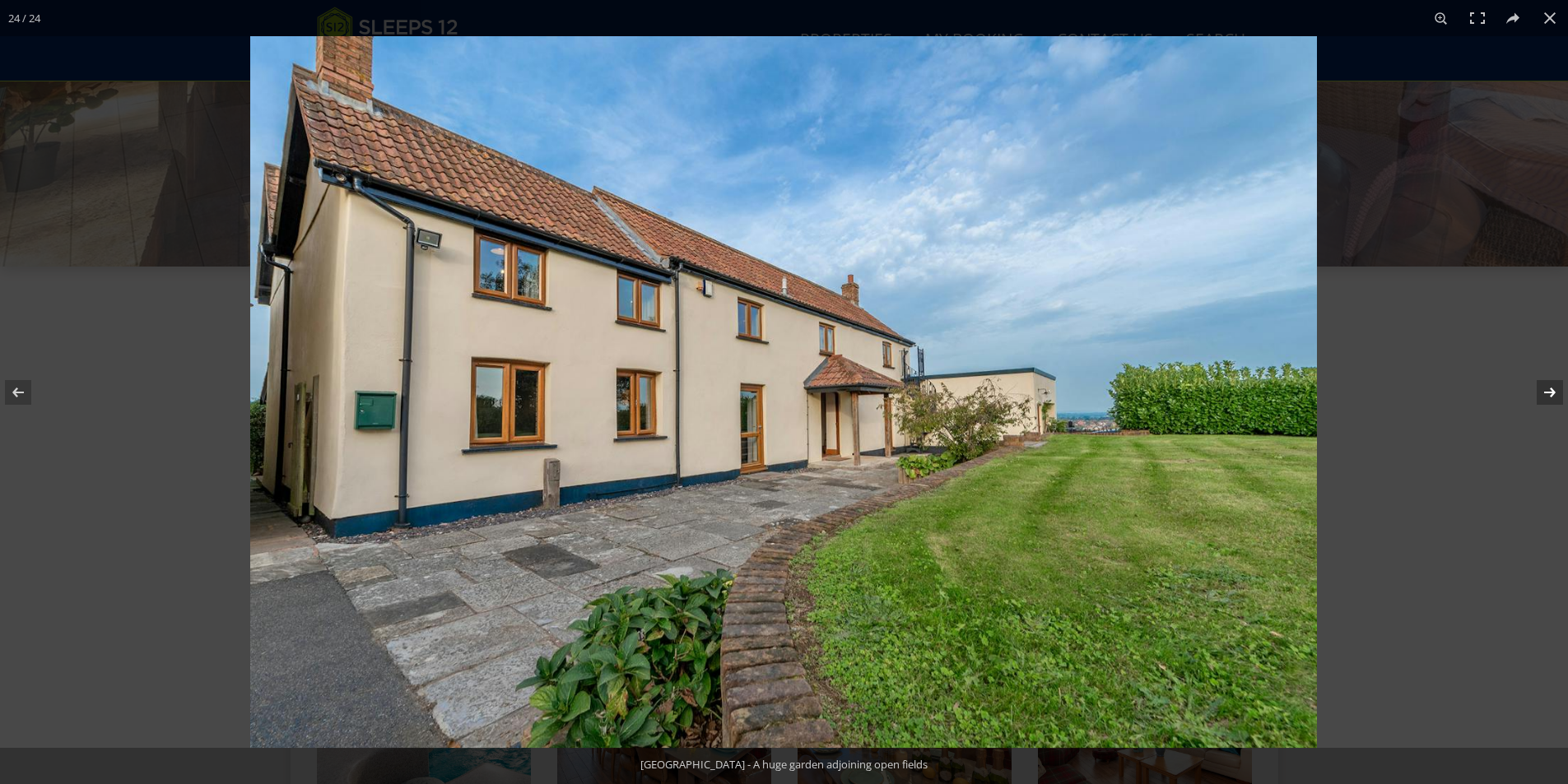
click at [1550, 388] on button at bounding box center [1540, 392] width 58 height 82
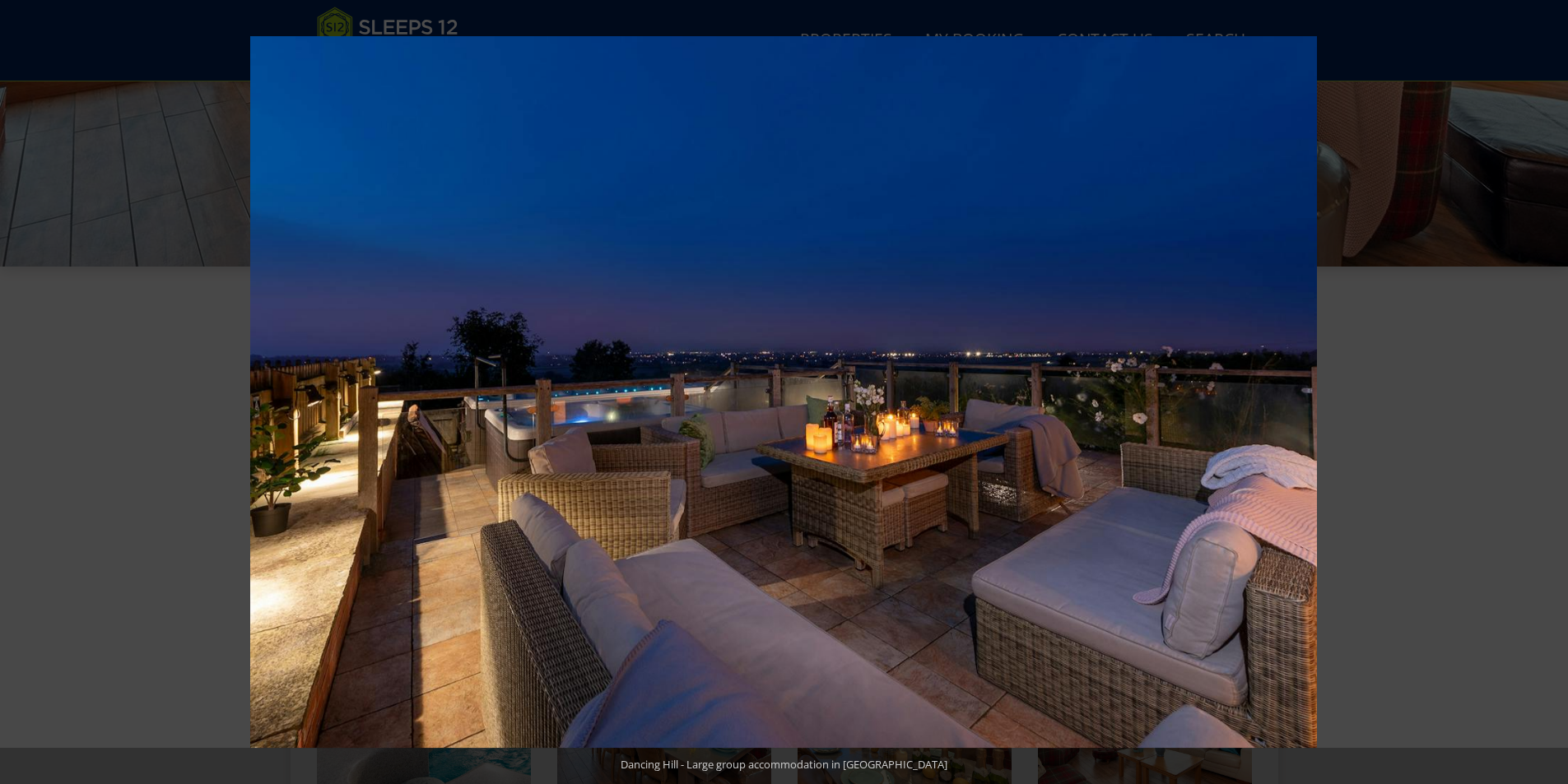
click at [1550, 388] on button at bounding box center [1540, 392] width 58 height 82
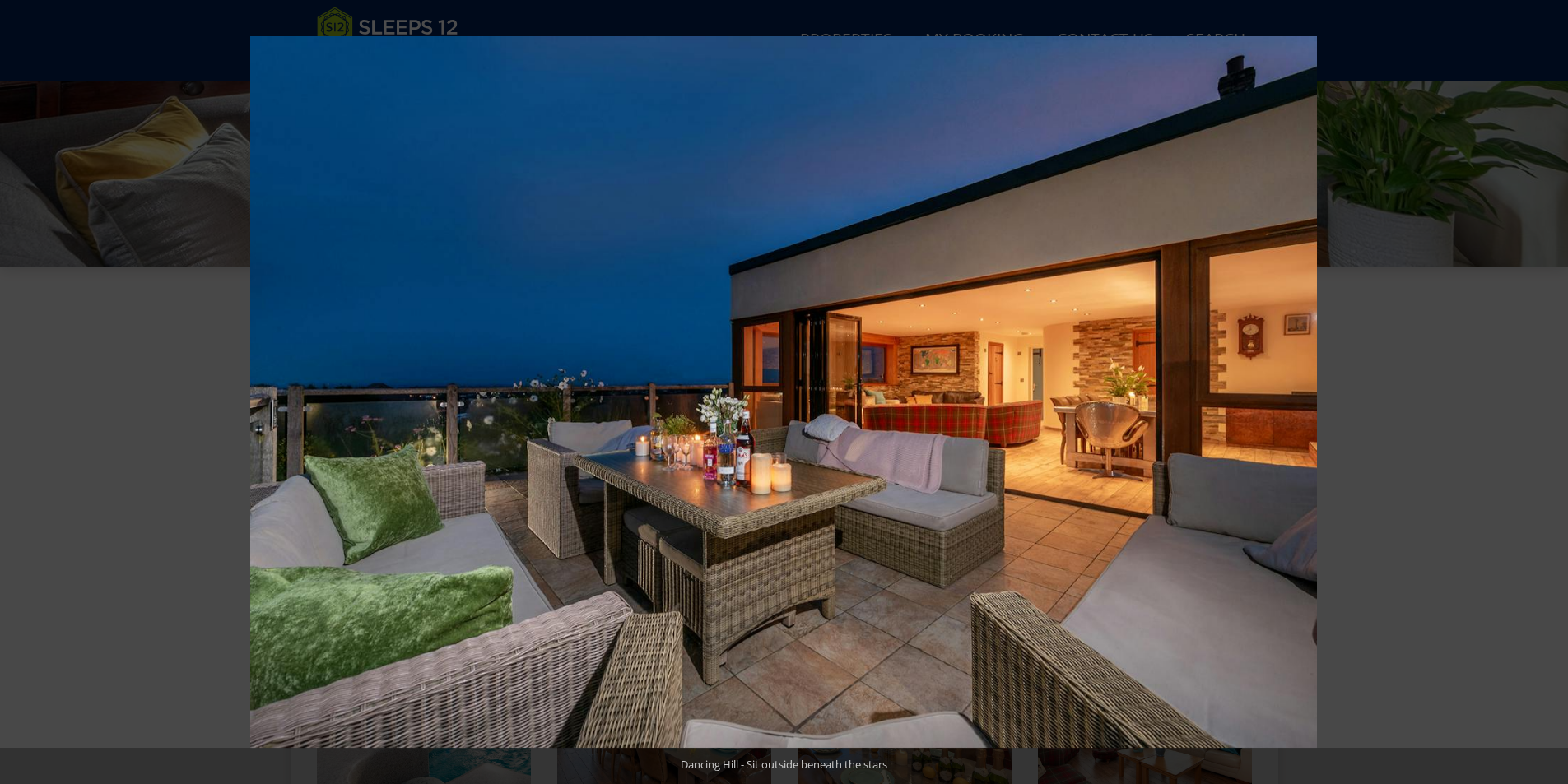
click at [1550, 388] on button at bounding box center [1540, 392] width 58 height 82
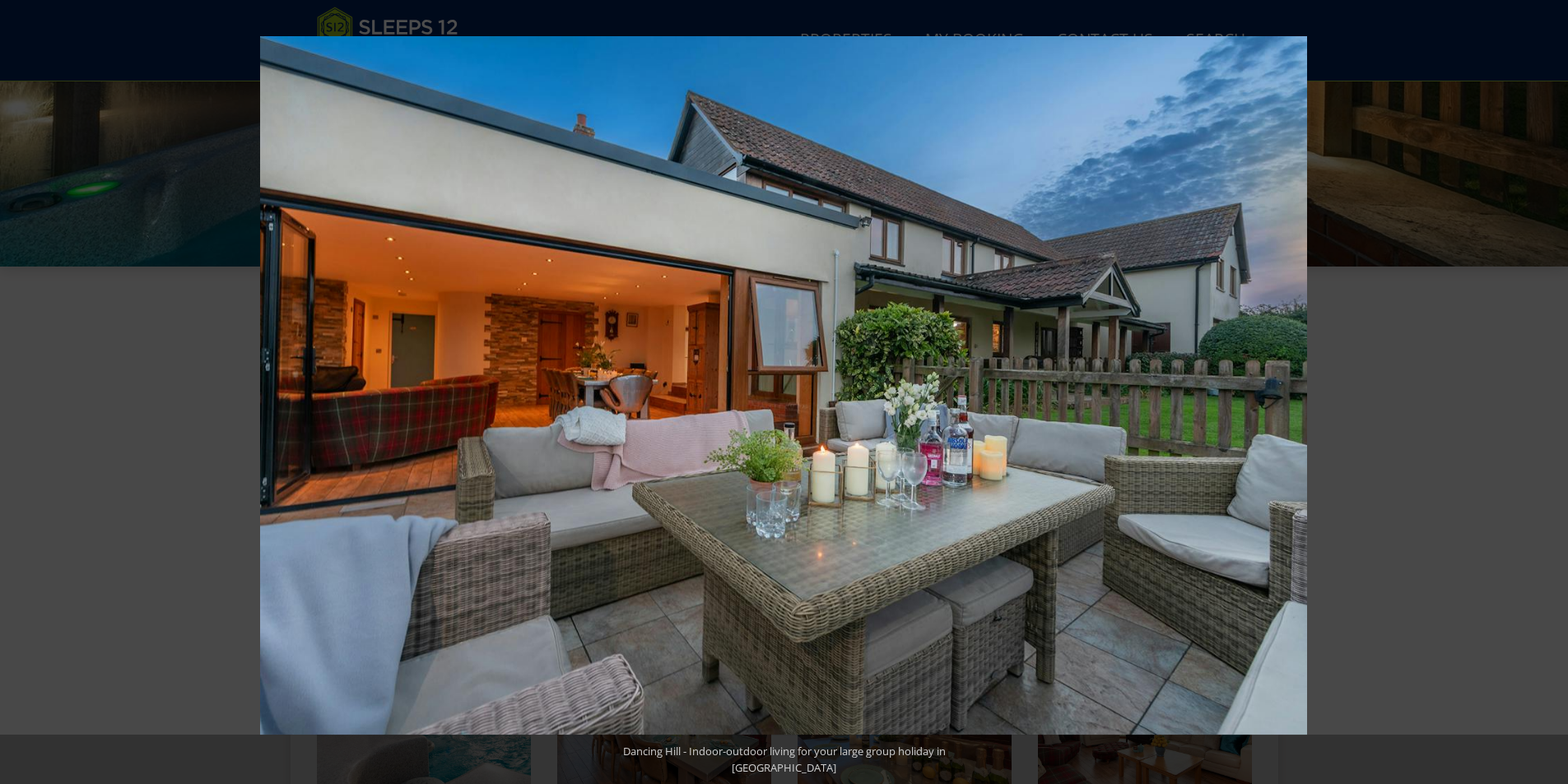
click at [1550, 388] on button at bounding box center [1540, 392] width 58 height 82
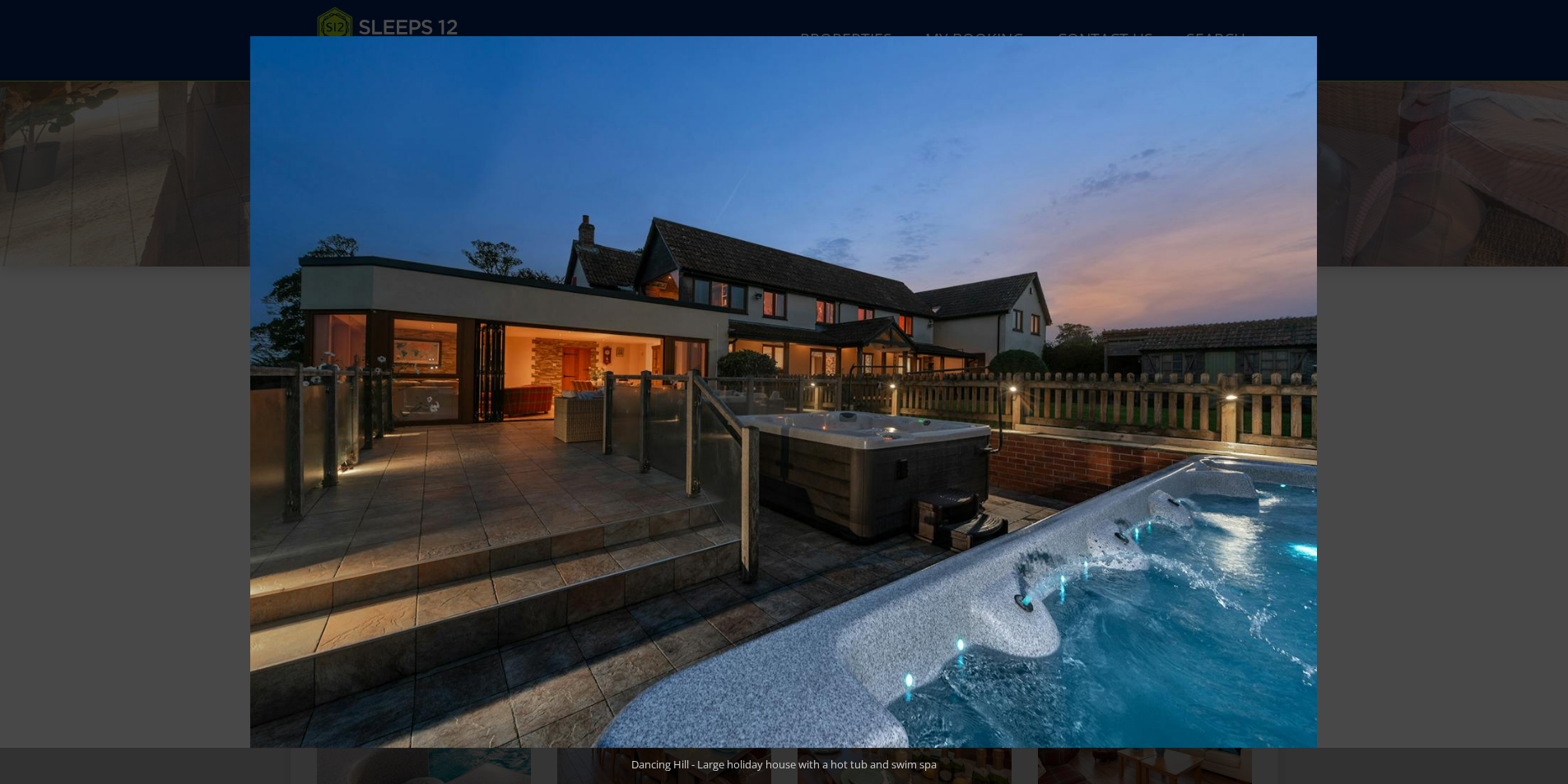
click at [1550, 388] on button at bounding box center [1540, 392] width 58 height 82
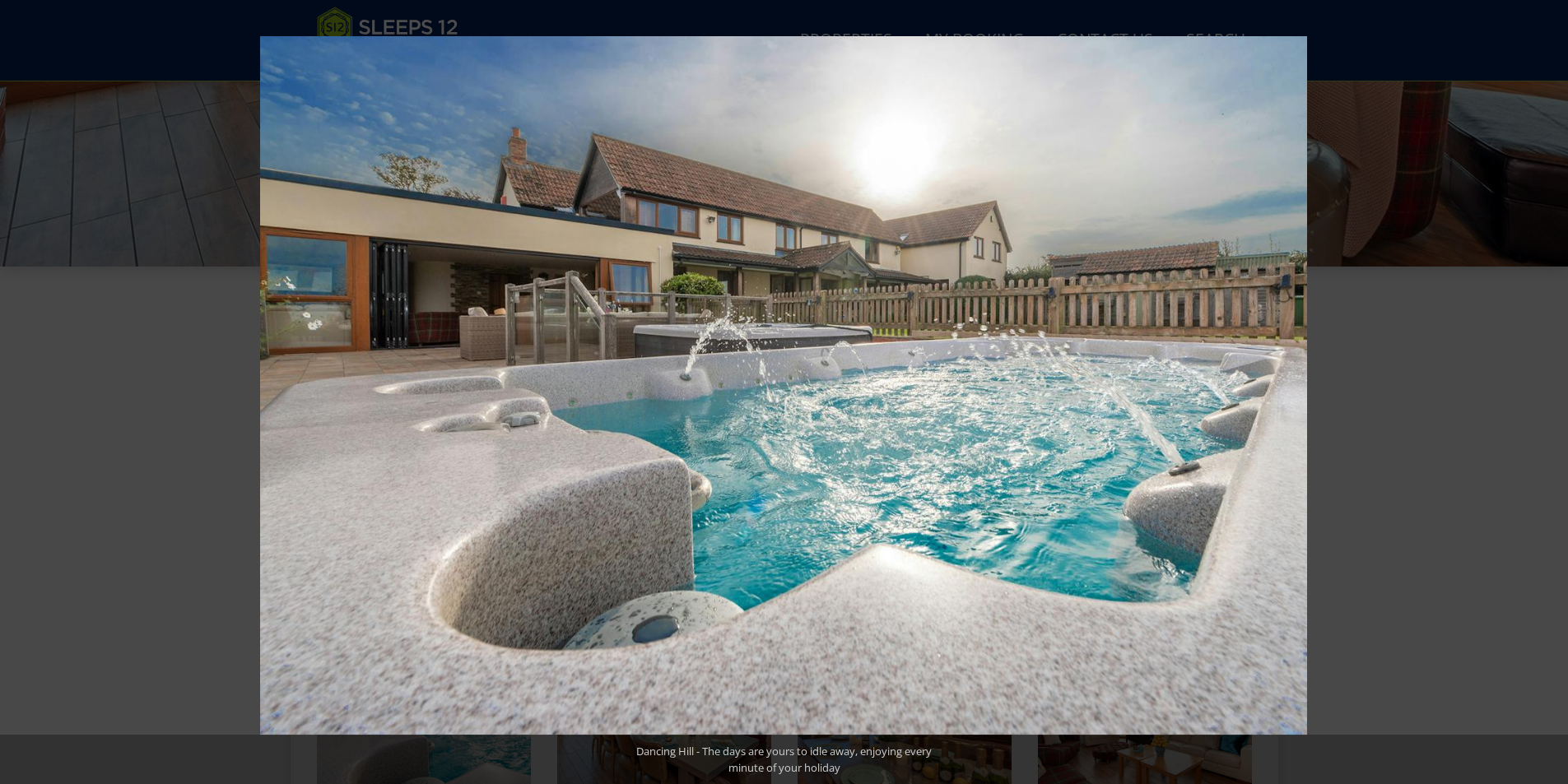
click at [1550, 388] on button at bounding box center [1540, 392] width 58 height 82
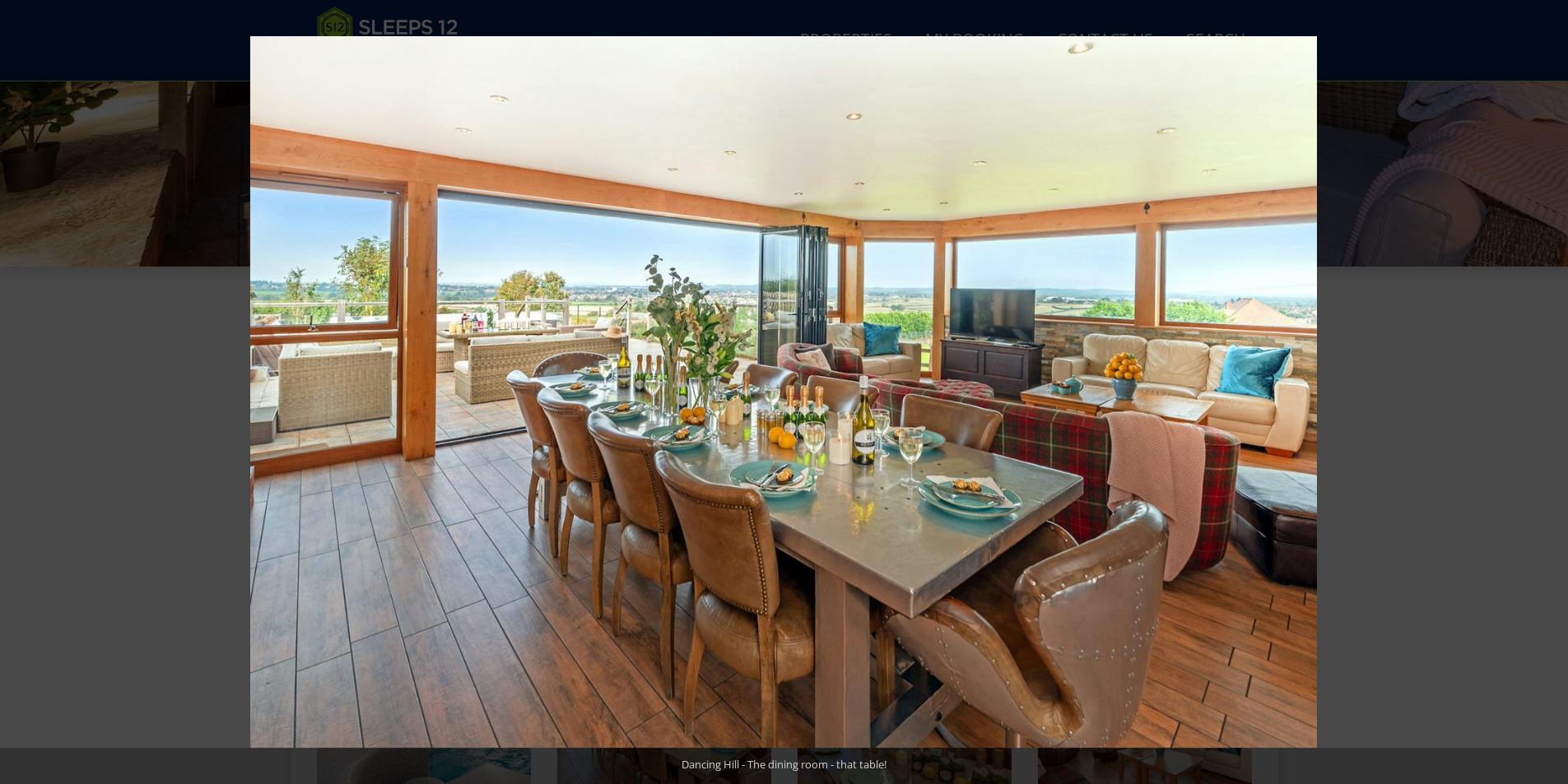
click at [1550, 388] on button at bounding box center [1540, 392] width 58 height 82
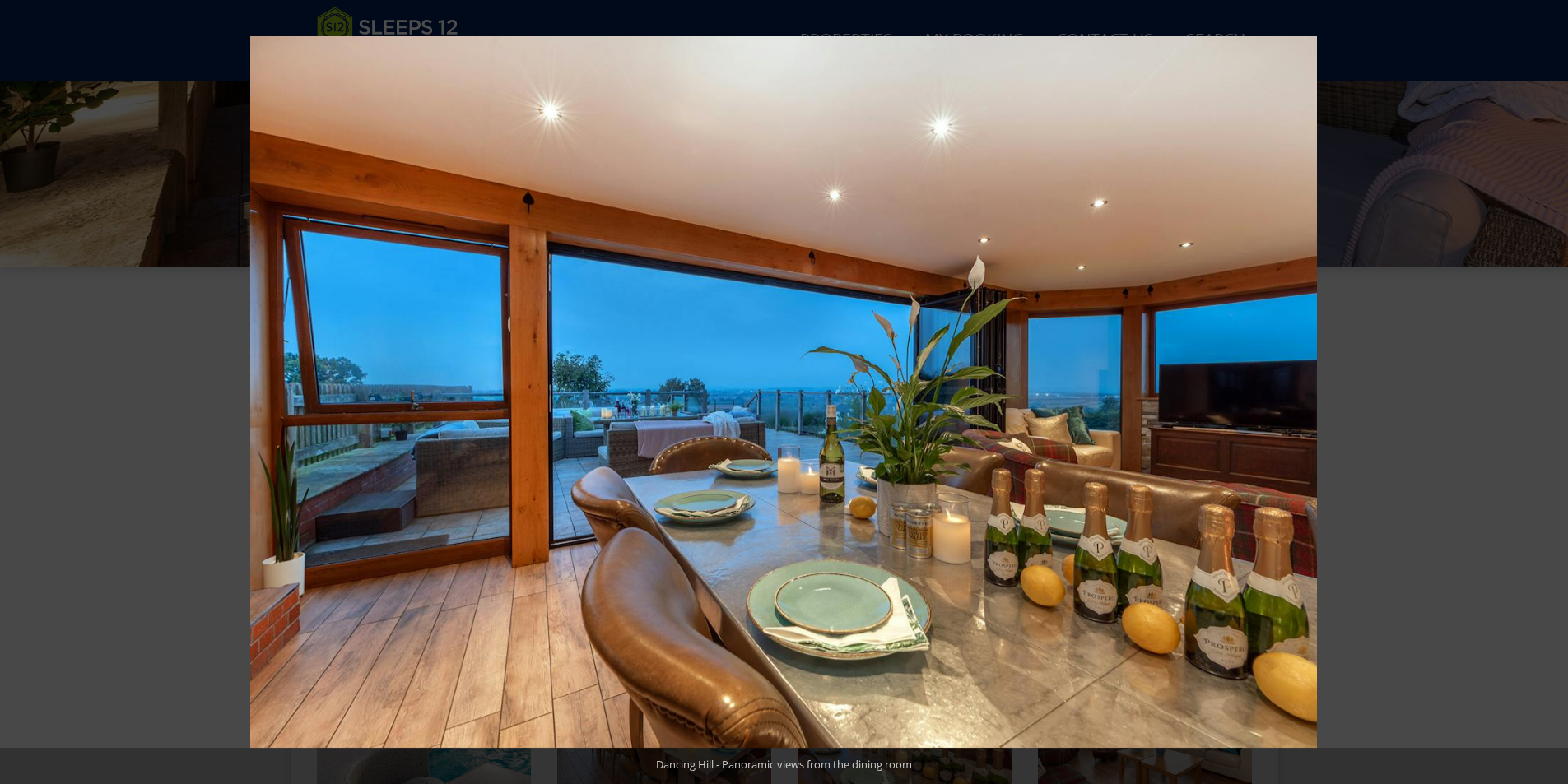
click at [1550, 388] on button at bounding box center [1540, 392] width 58 height 82
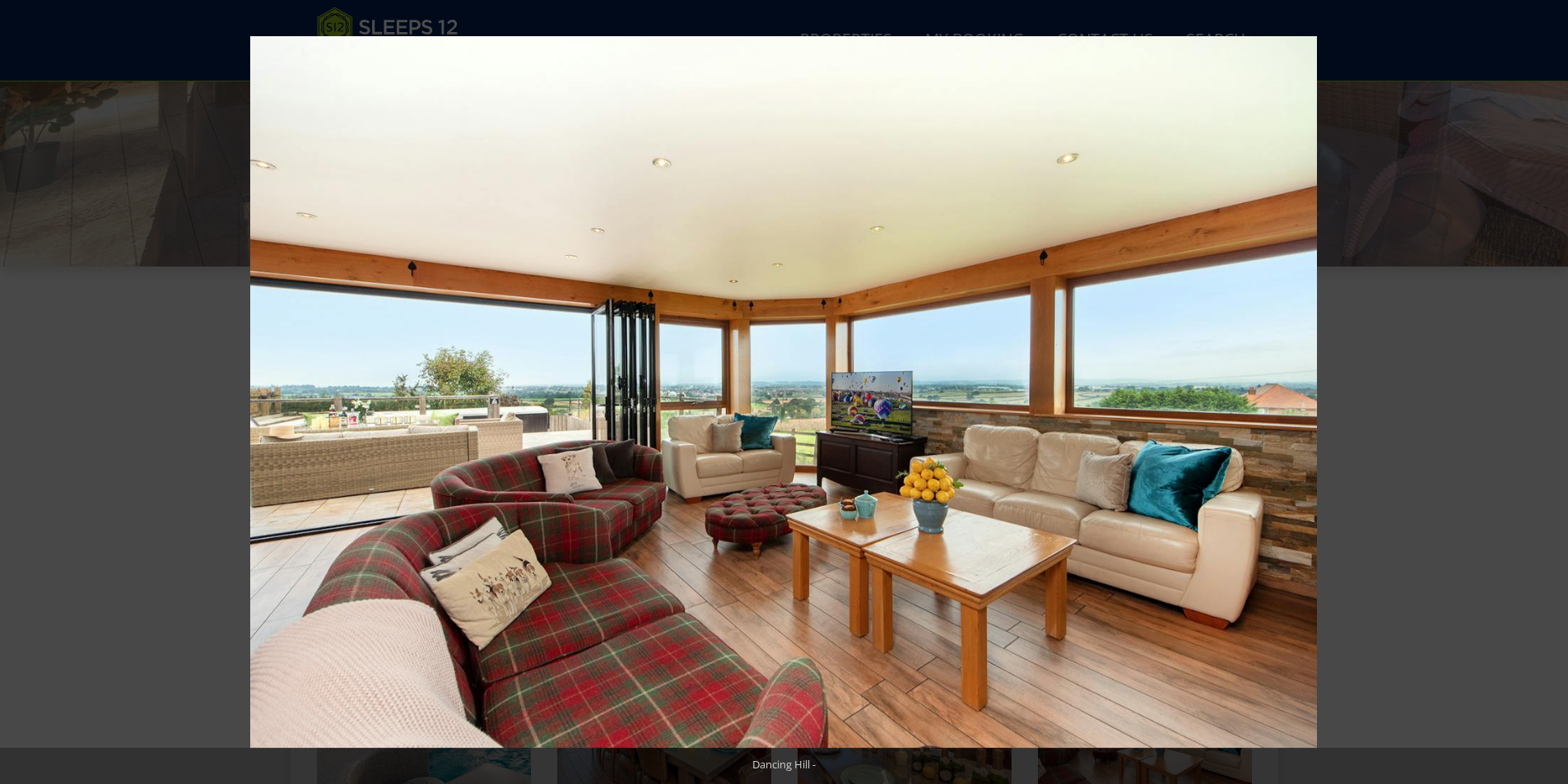
click at [1550, 388] on button at bounding box center [1540, 392] width 58 height 82
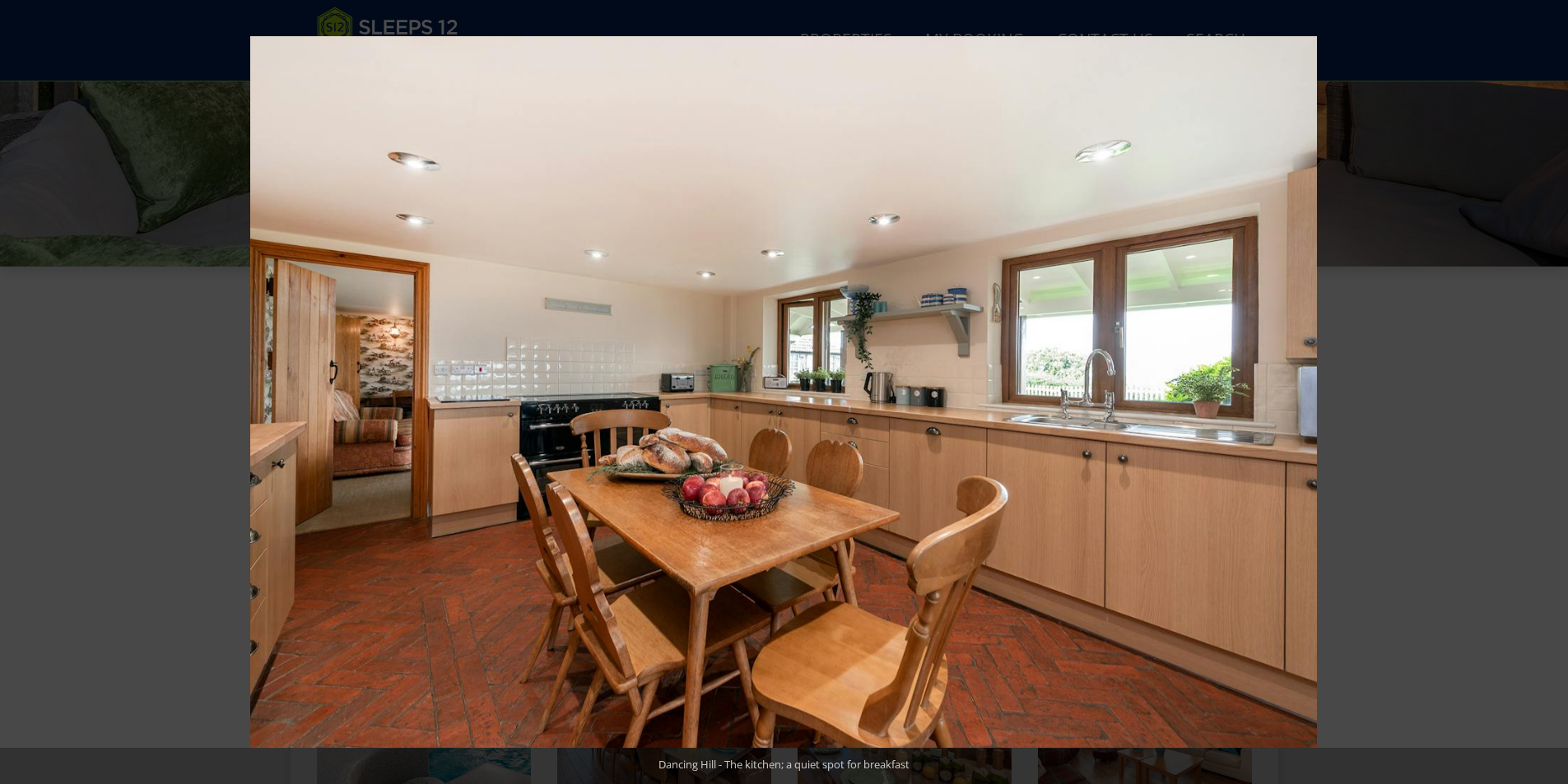
click at [1550, 388] on button at bounding box center [1540, 392] width 58 height 82
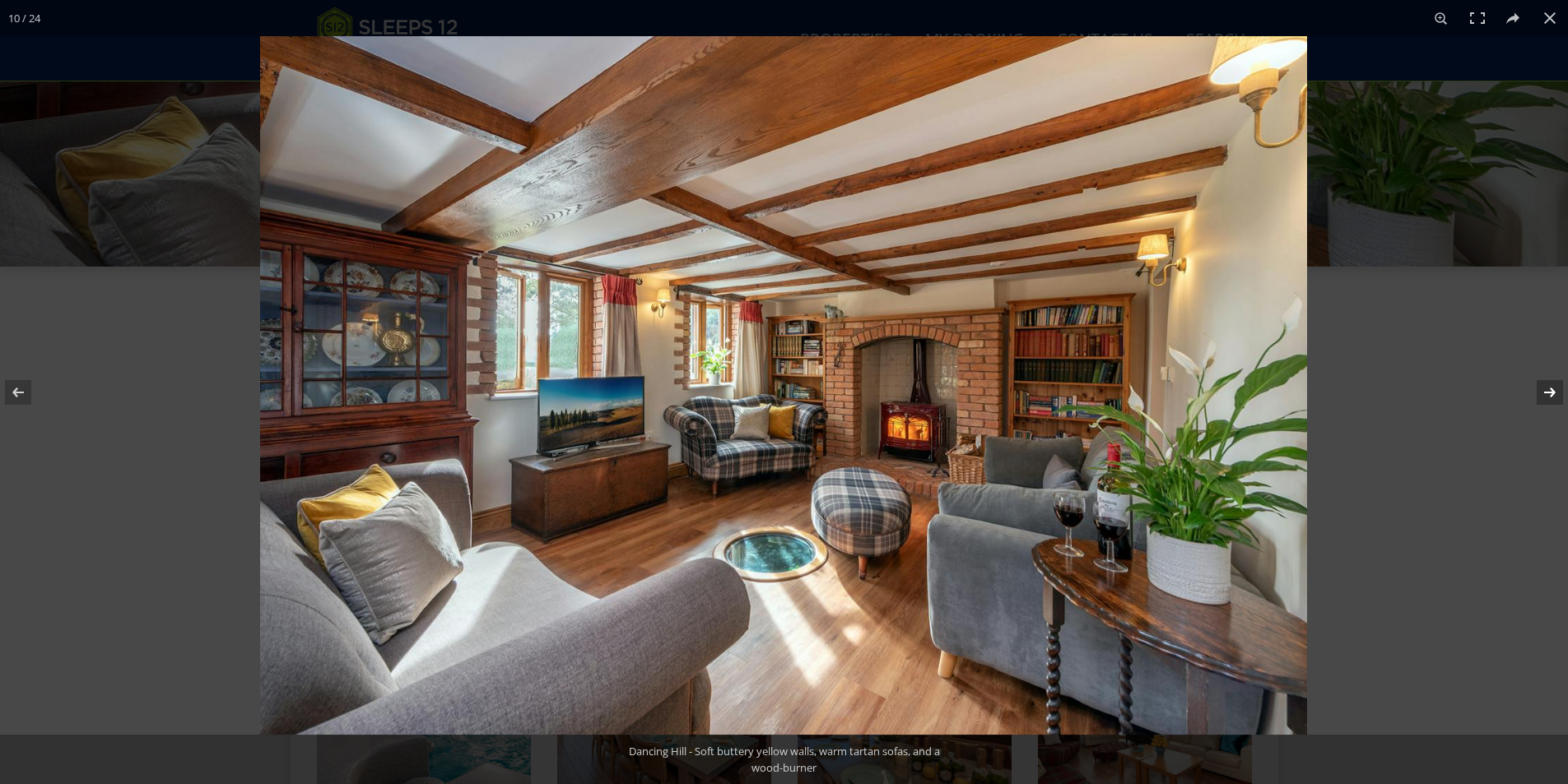
click at [1550, 386] on button at bounding box center [1540, 392] width 58 height 82
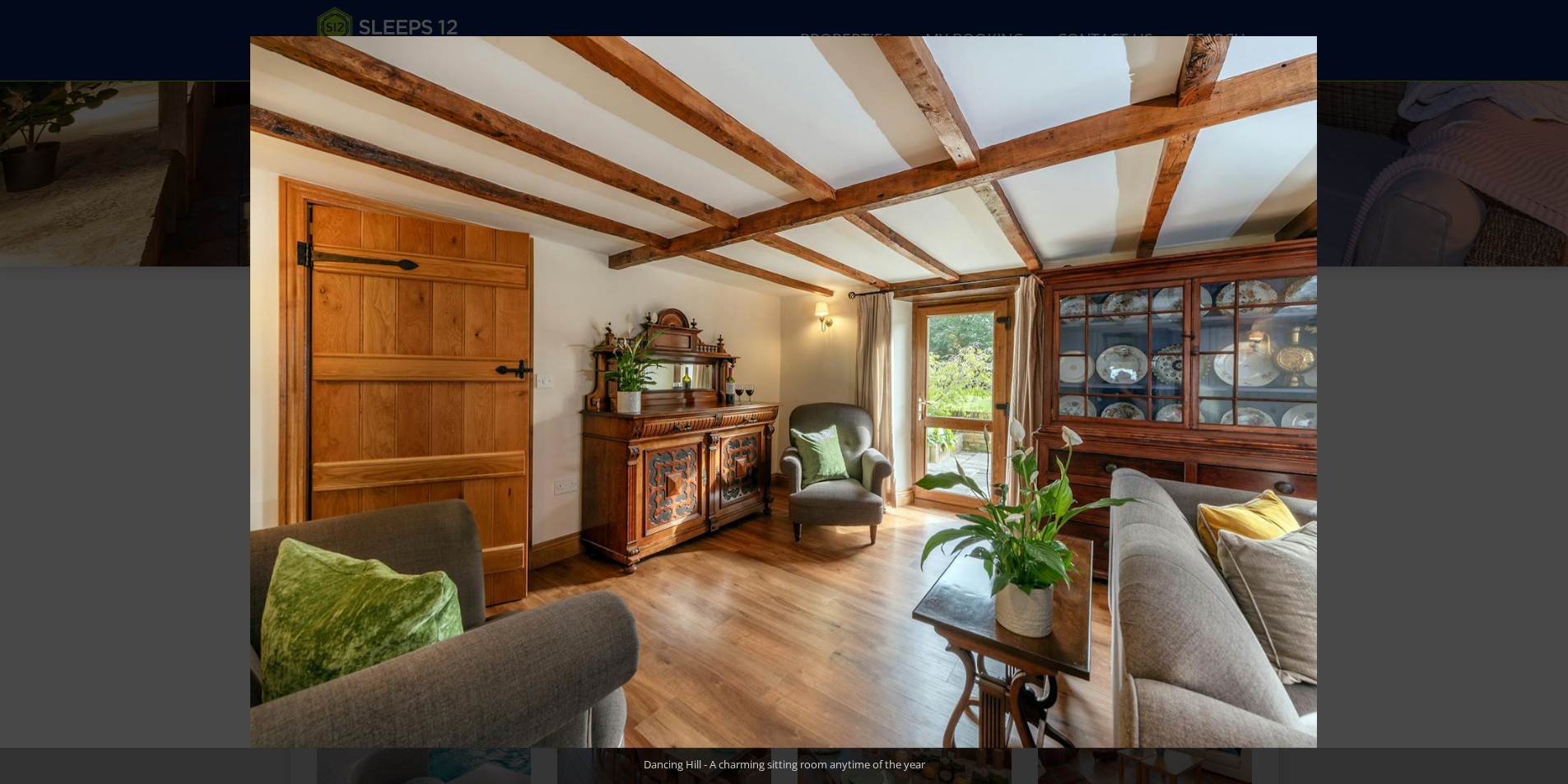
click at [1550, 386] on button at bounding box center [1540, 392] width 58 height 82
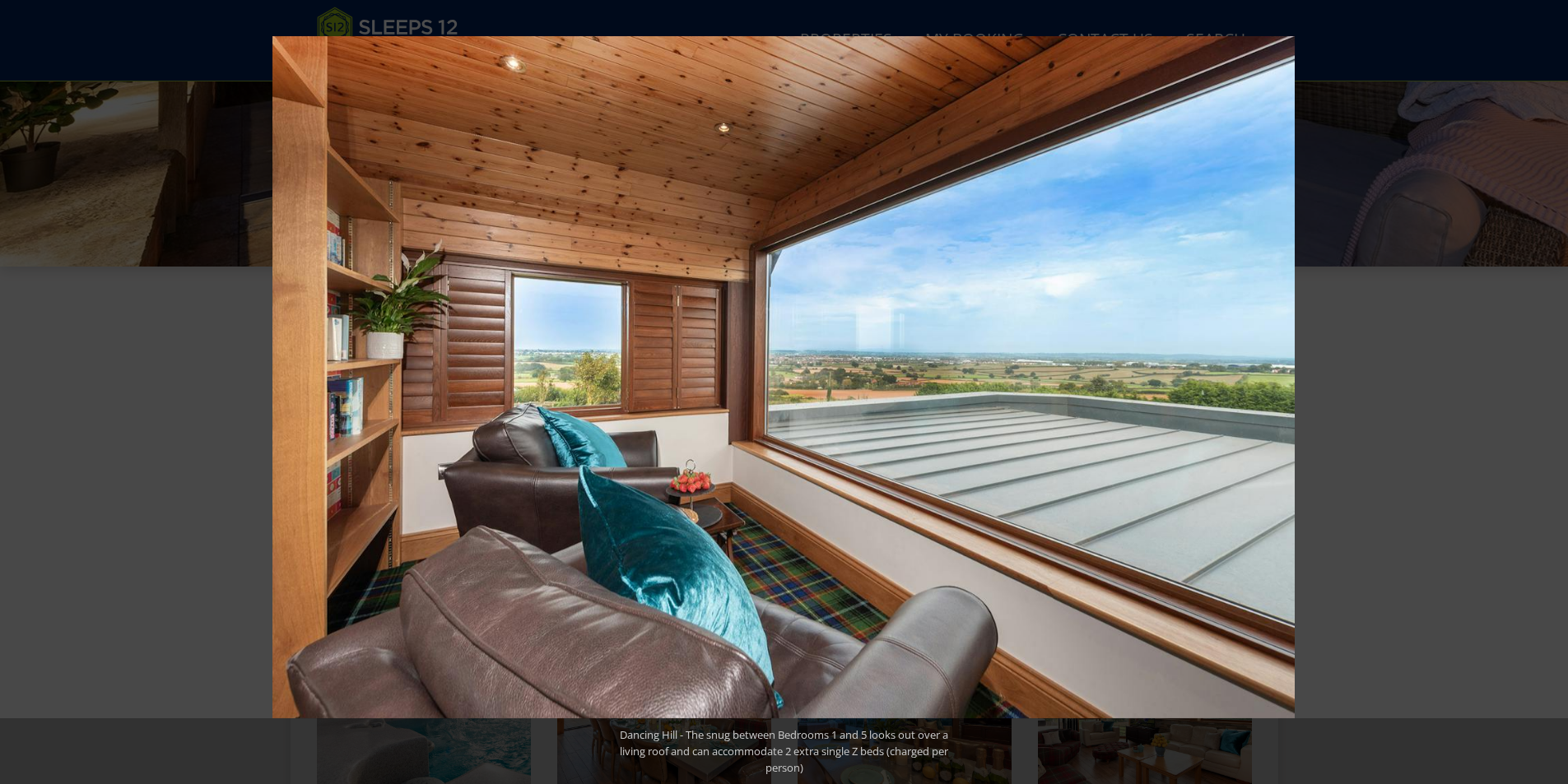
click at [1550, 386] on button at bounding box center [1540, 392] width 58 height 82
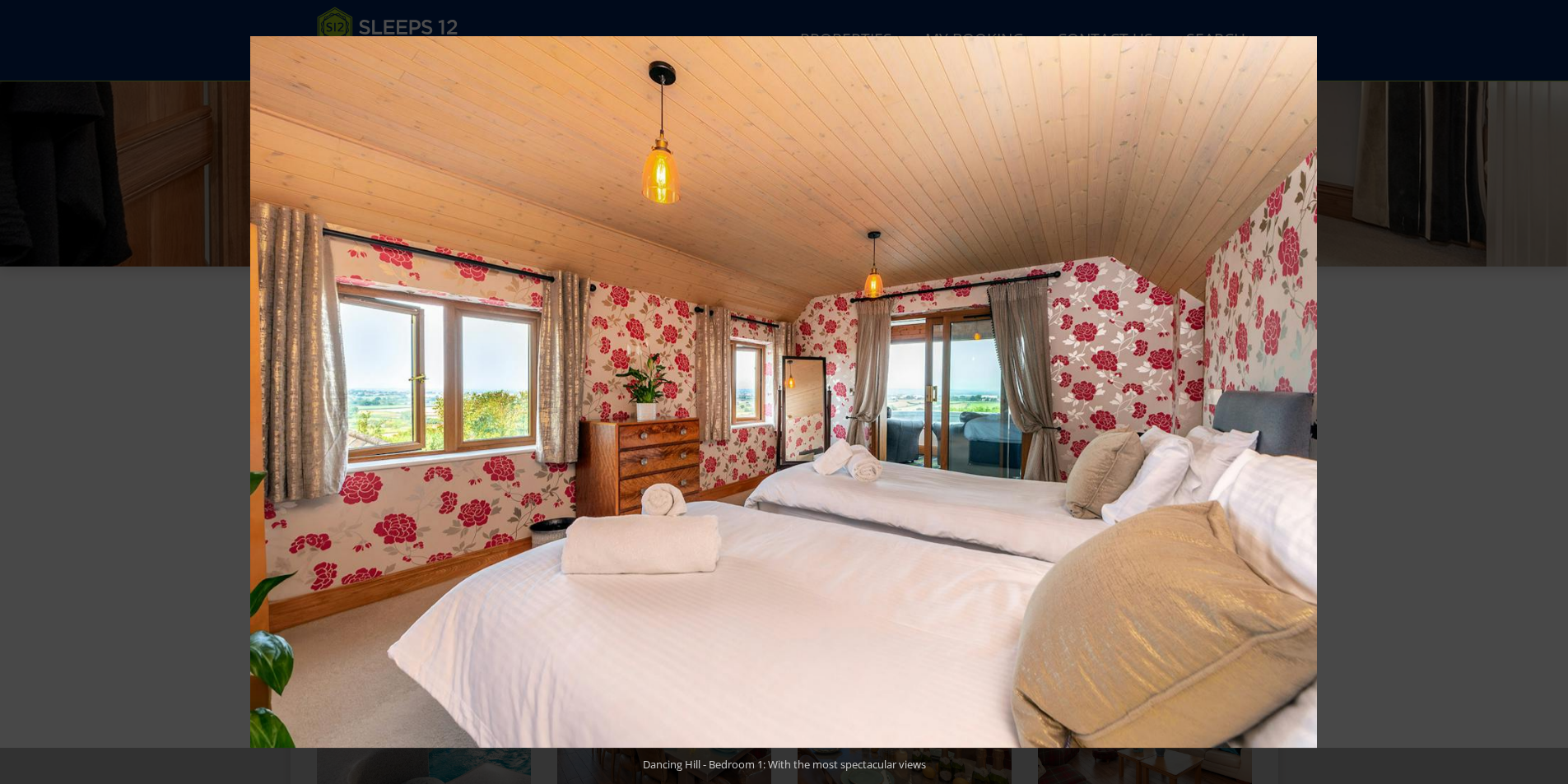
click at [1550, 386] on button at bounding box center [1540, 392] width 58 height 82
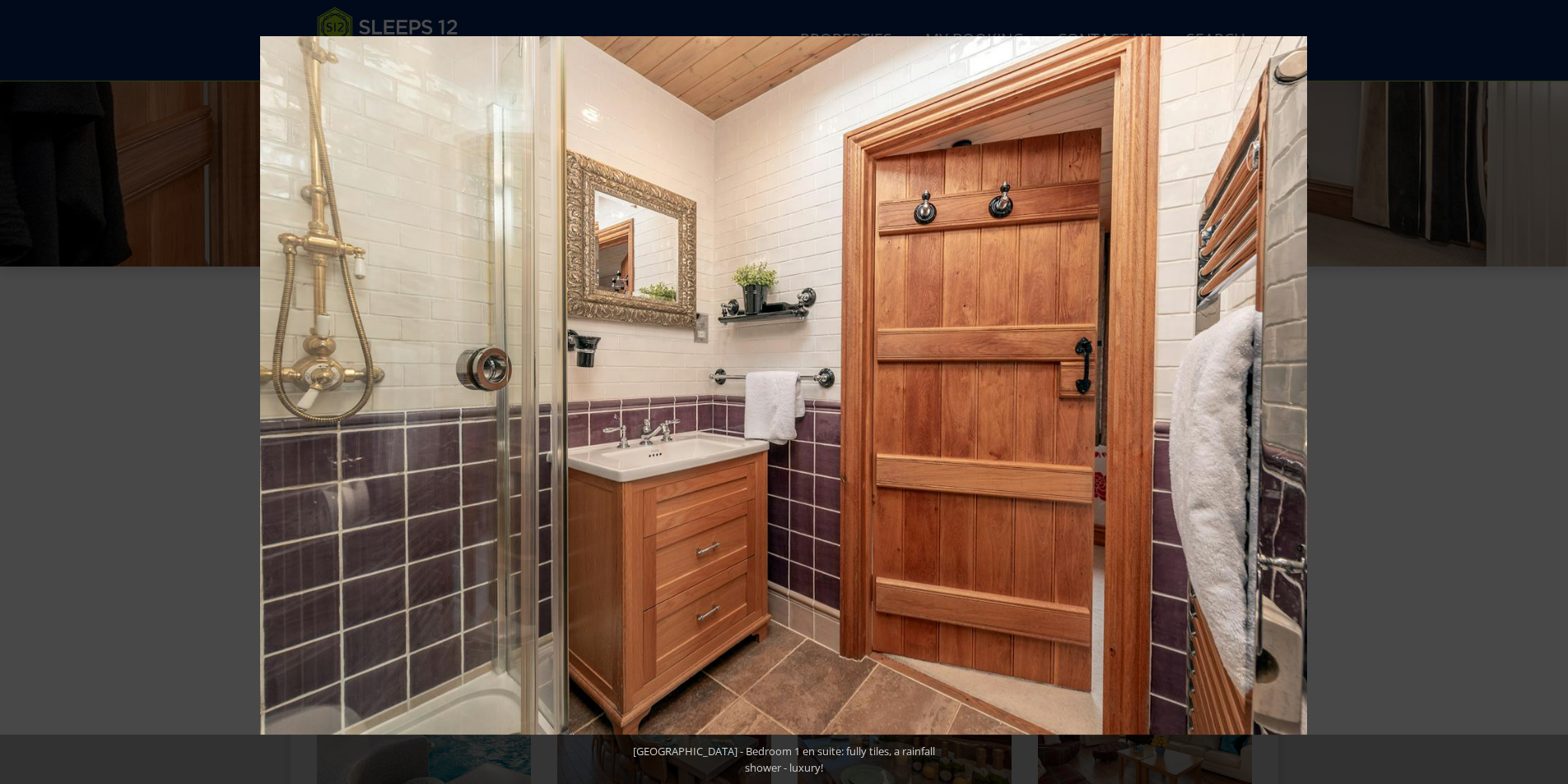
click at [1550, 386] on button at bounding box center [1540, 392] width 58 height 82
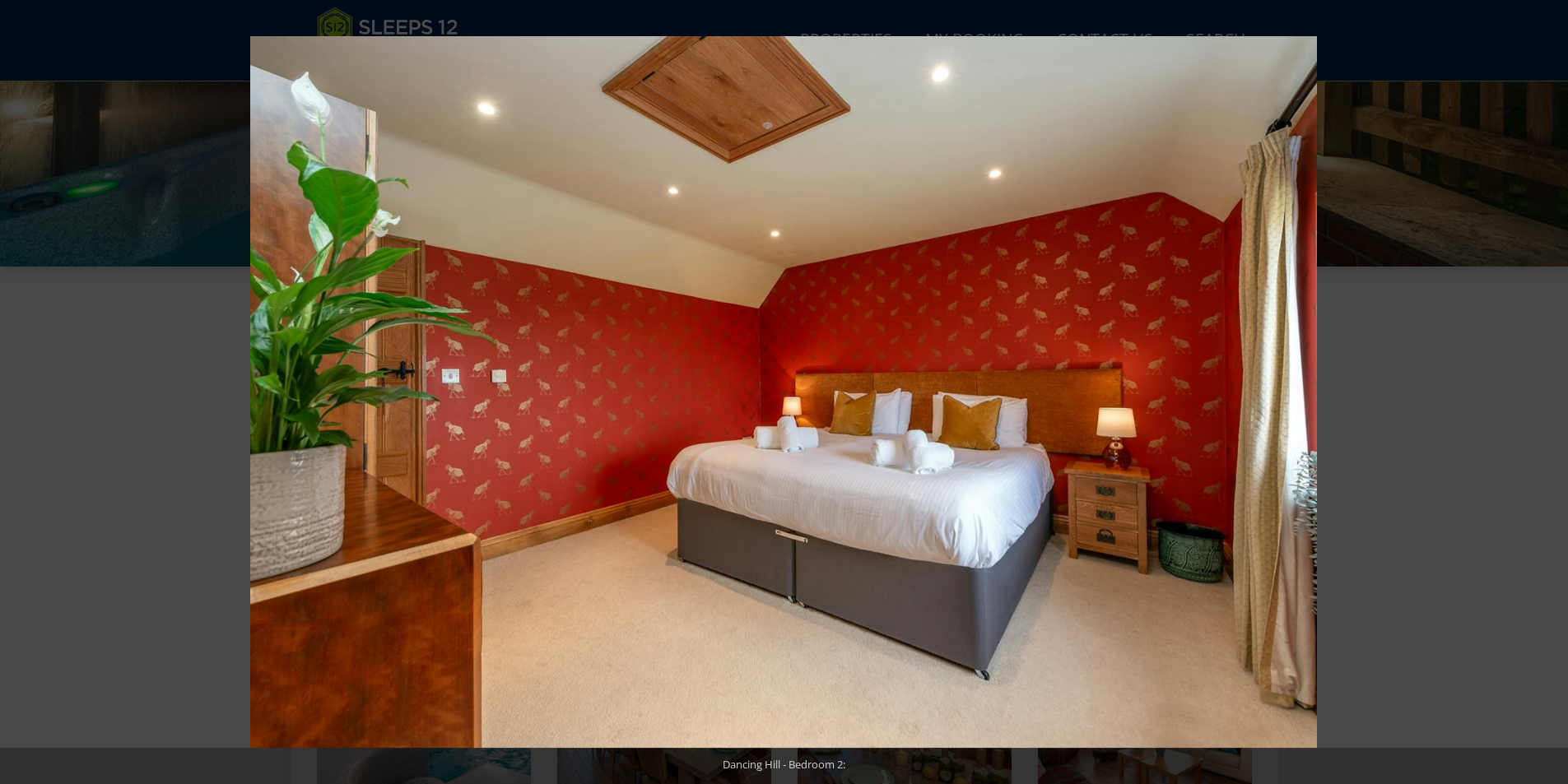
click at [1550, 386] on button at bounding box center [1540, 392] width 58 height 82
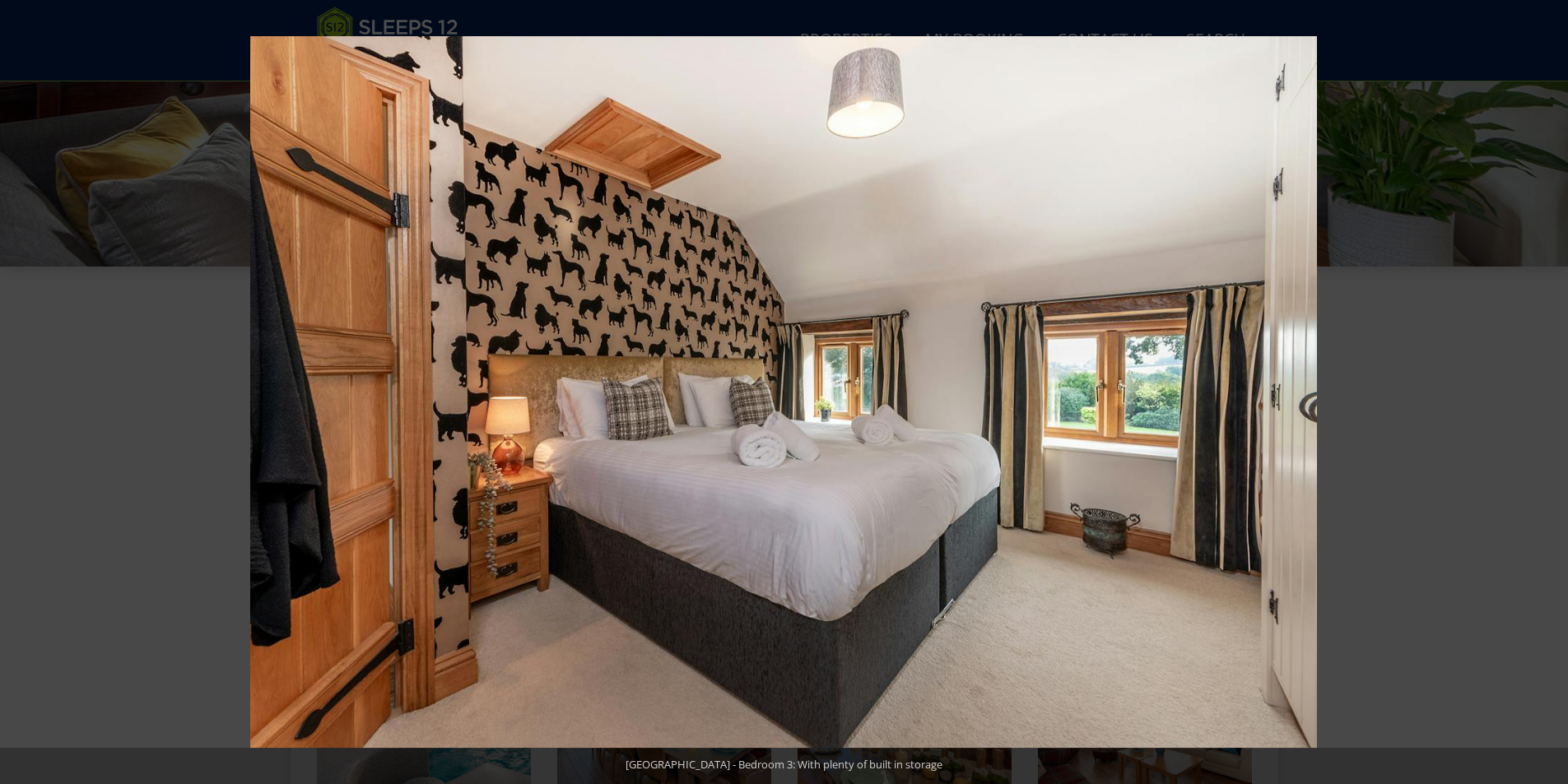
click at [1550, 386] on button at bounding box center [1540, 392] width 58 height 82
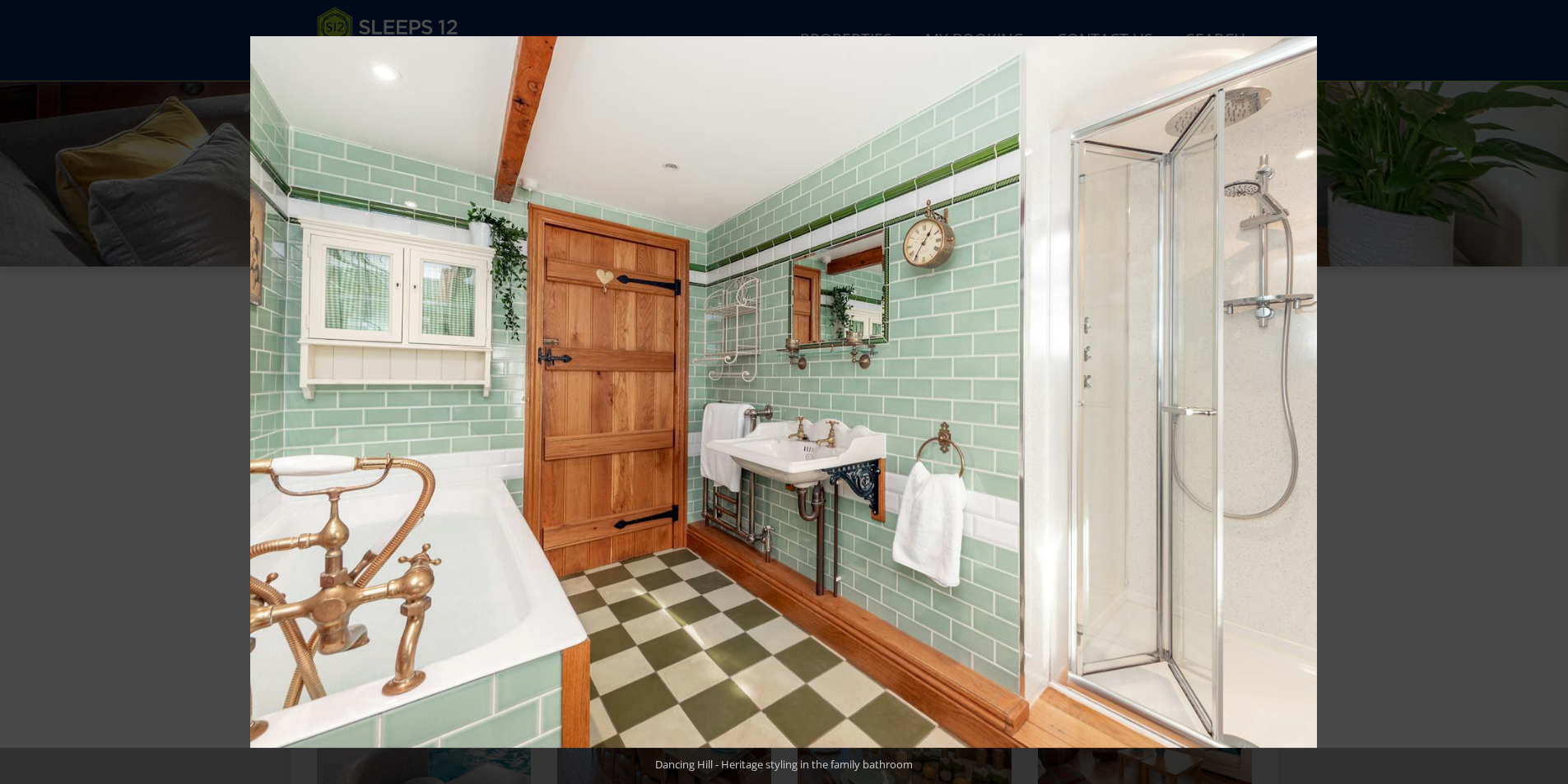
click at [1550, 386] on button at bounding box center [1540, 392] width 58 height 82
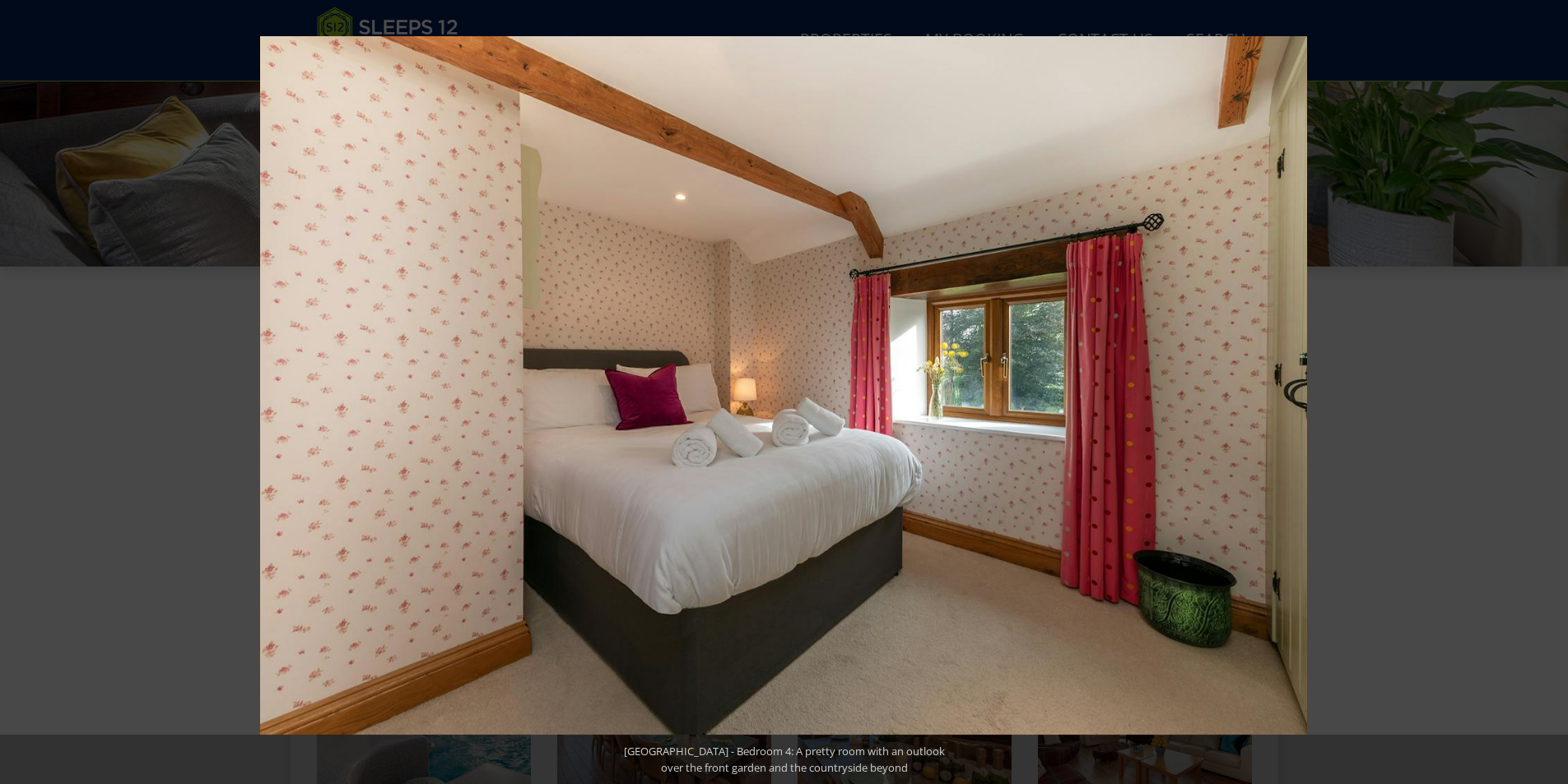
click at [1550, 386] on button at bounding box center [1540, 392] width 58 height 82
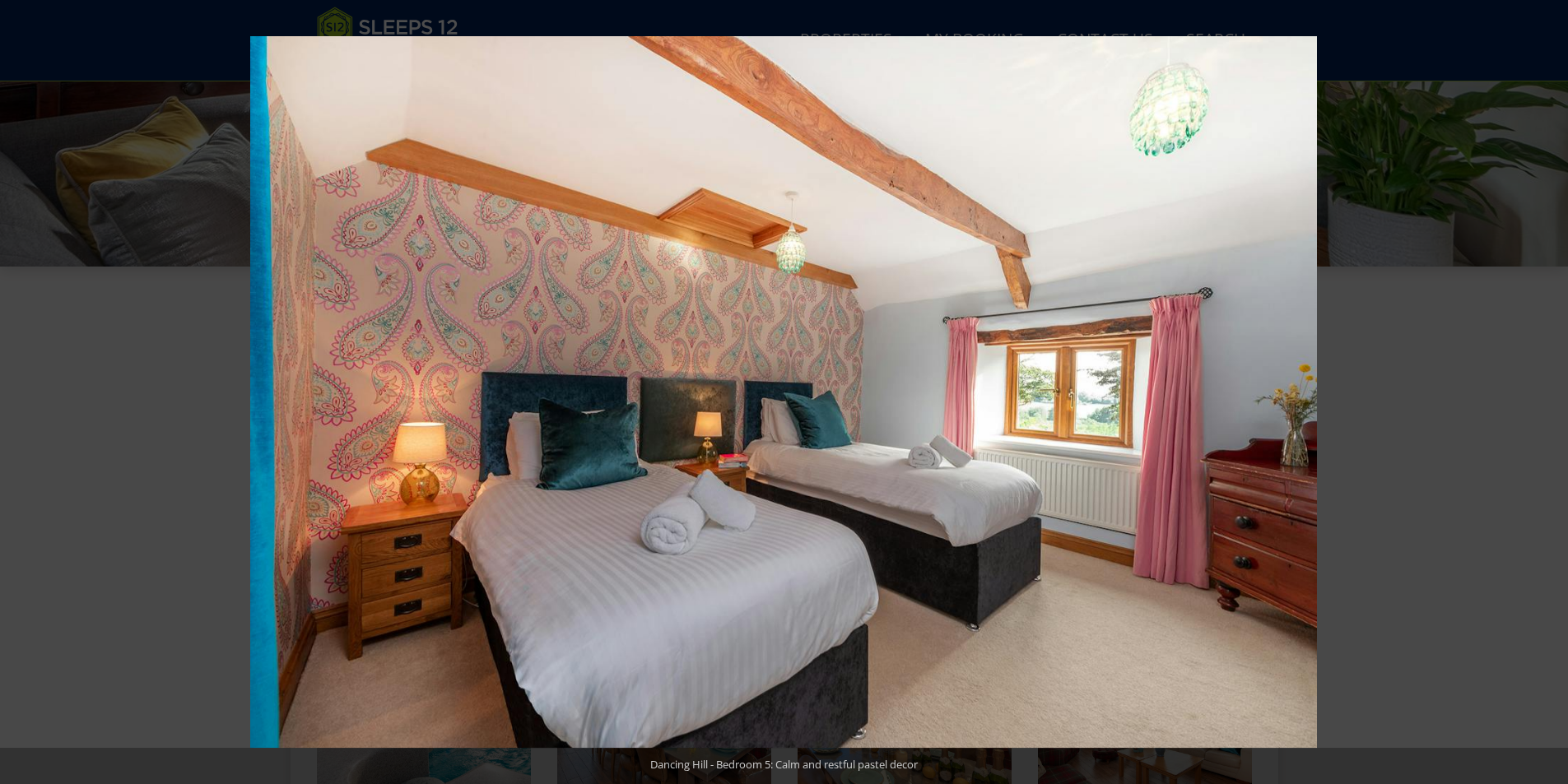
click at [1550, 386] on button at bounding box center [1540, 392] width 58 height 82
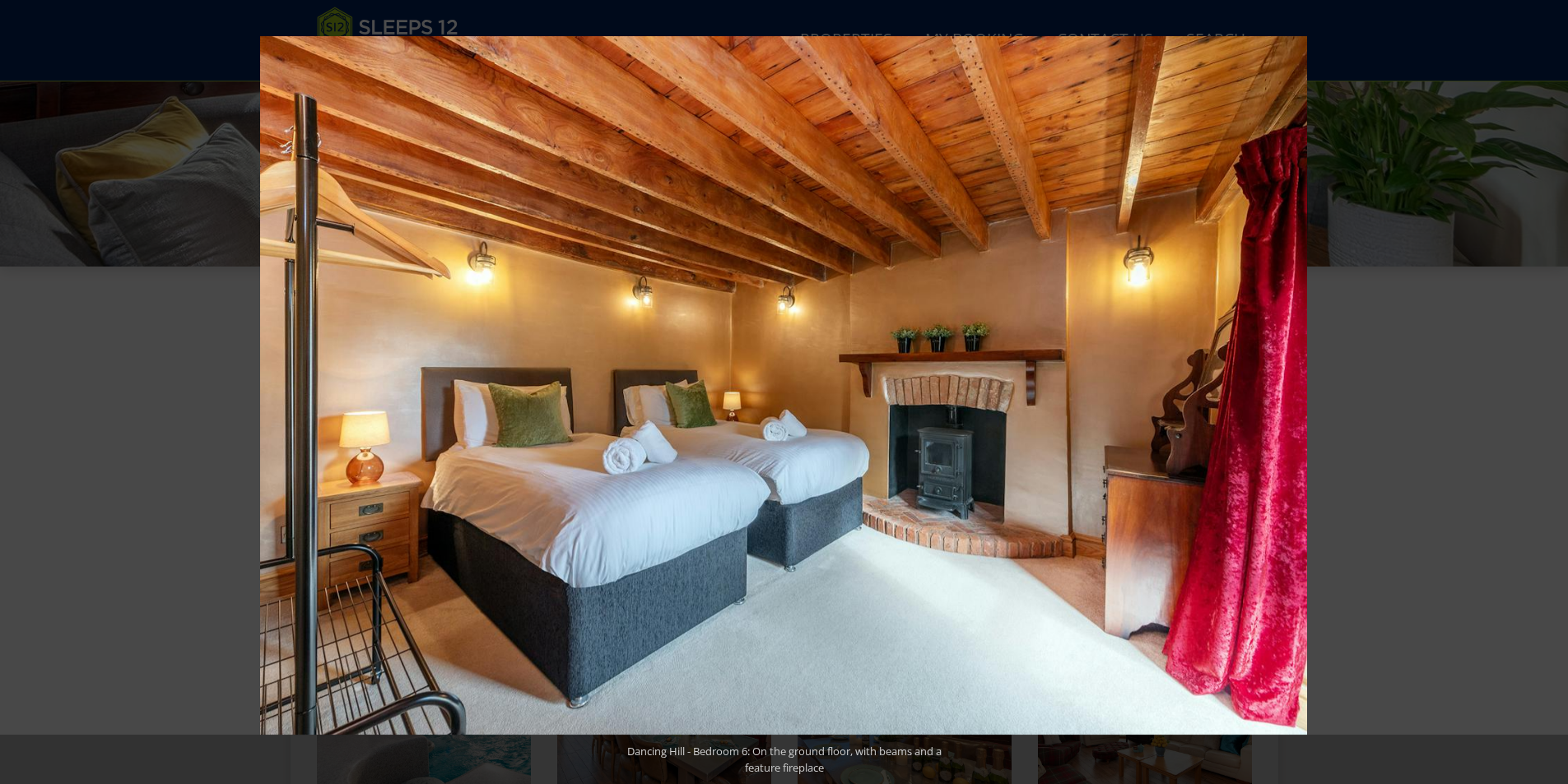
click at [1550, 386] on button at bounding box center [1540, 392] width 58 height 82
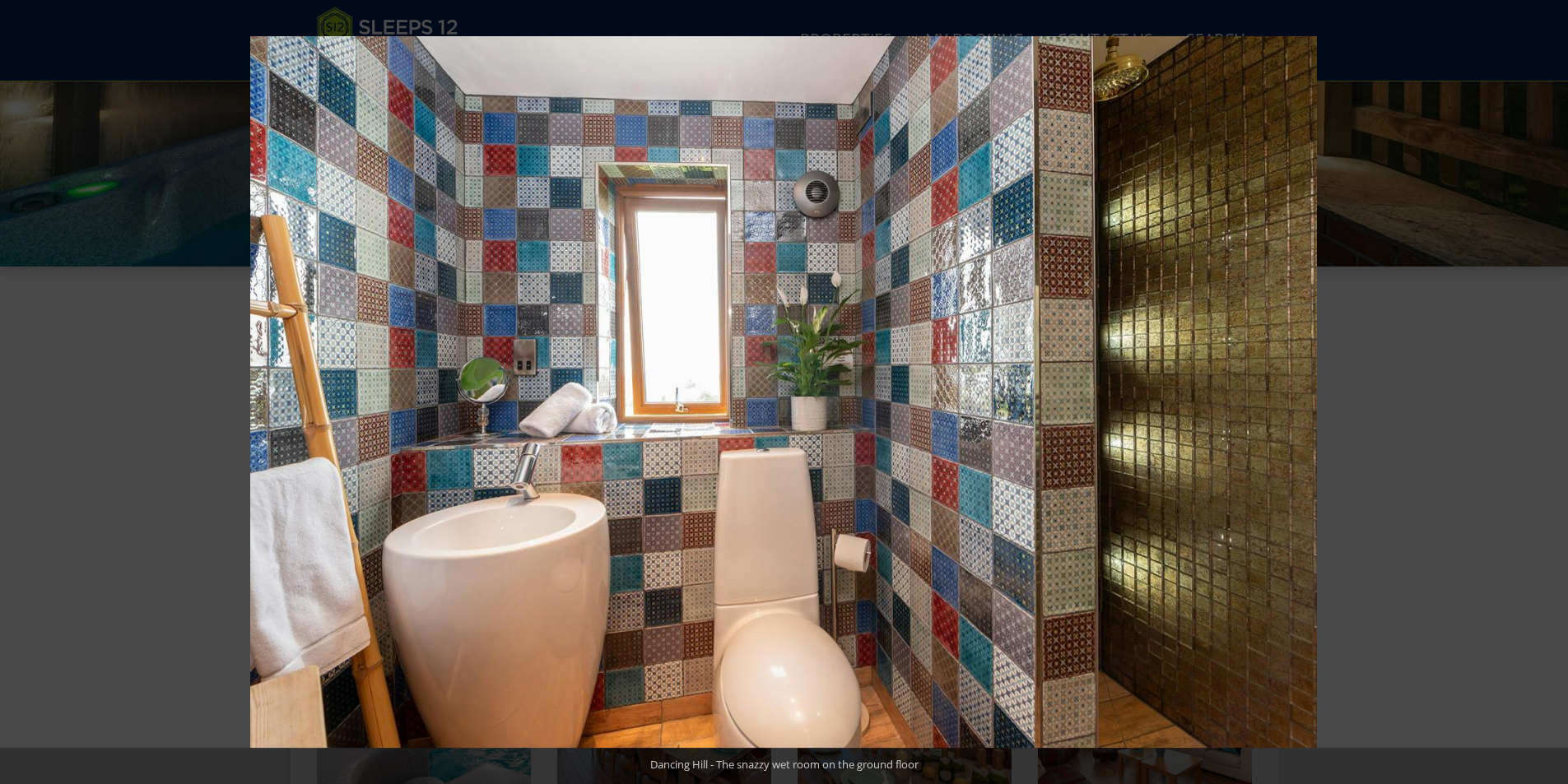
click at [1550, 386] on button at bounding box center [1540, 392] width 58 height 82
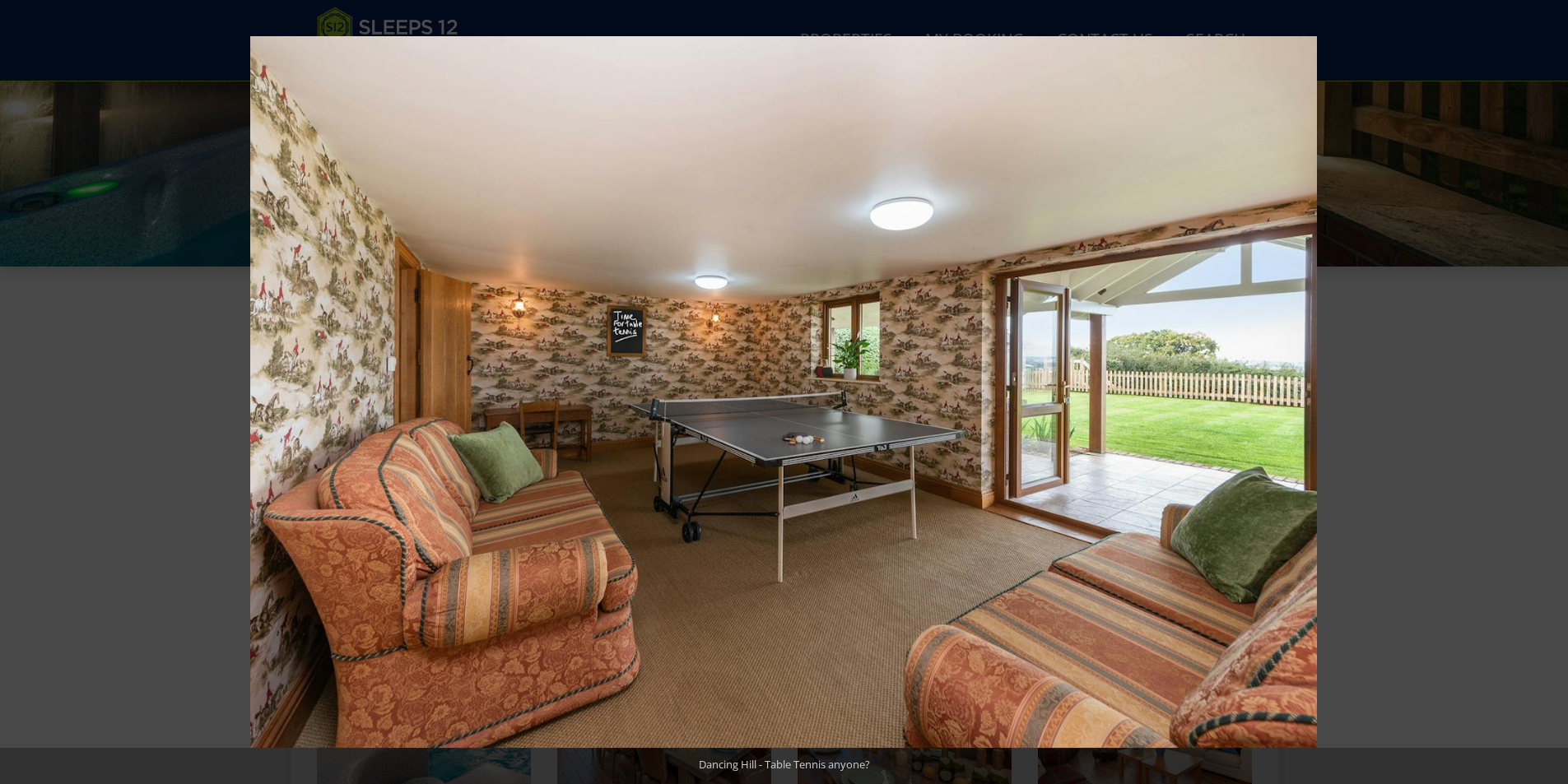
click at [1550, 386] on button at bounding box center [1540, 392] width 58 height 82
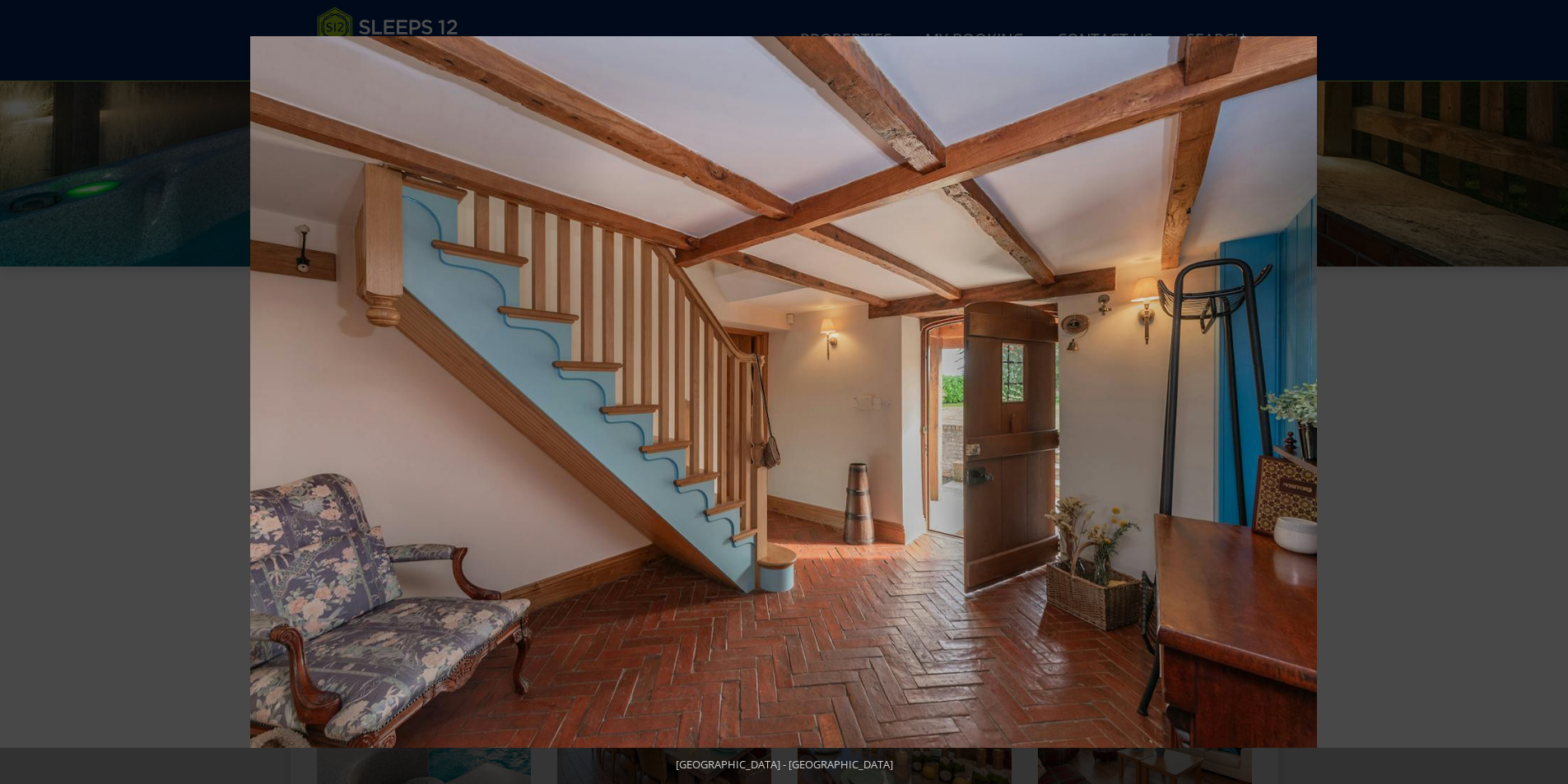
click at [1550, 386] on button at bounding box center [1540, 392] width 58 height 82
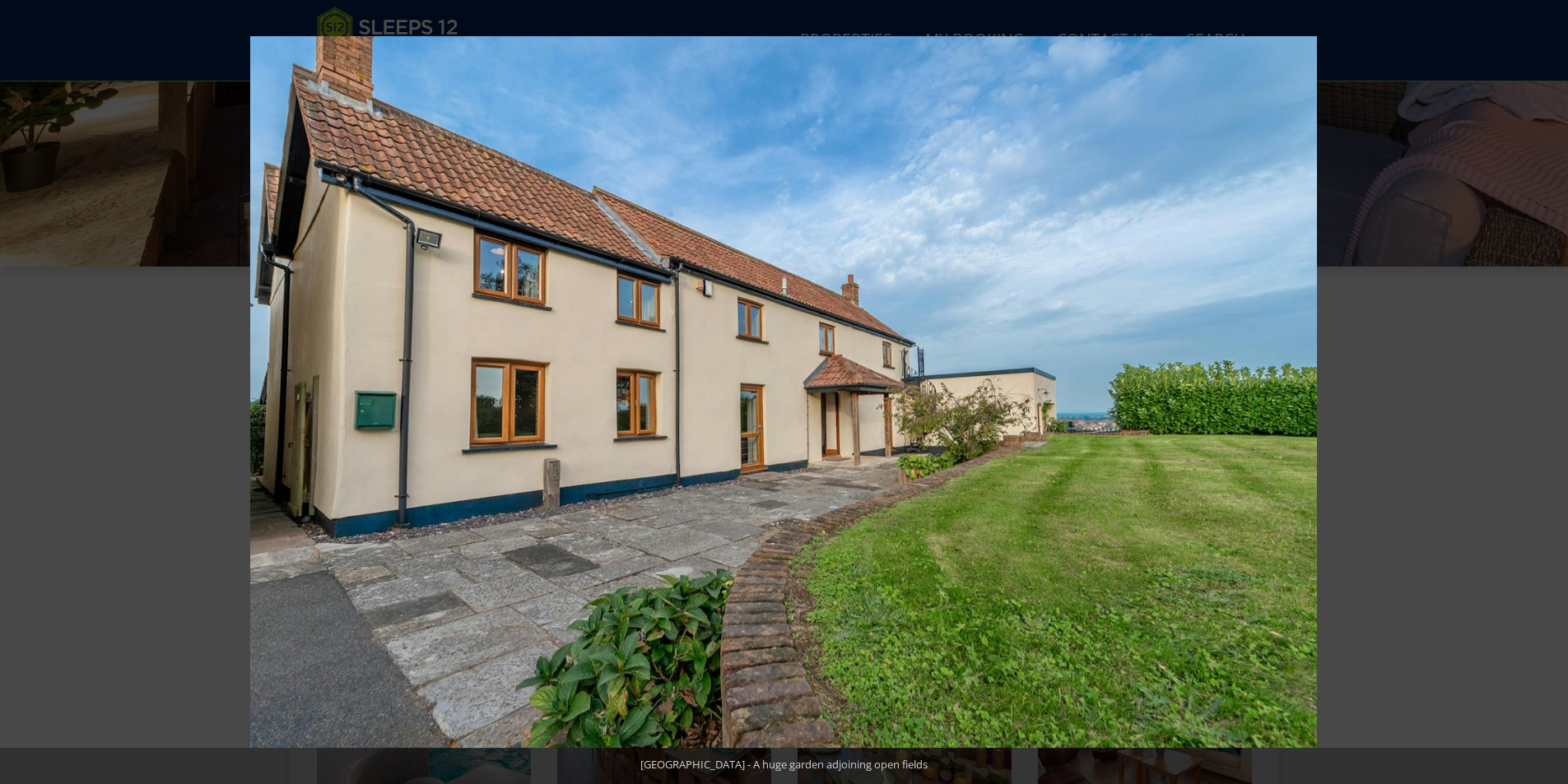
click at [1550, 386] on button at bounding box center [1540, 392] width 58 height 82
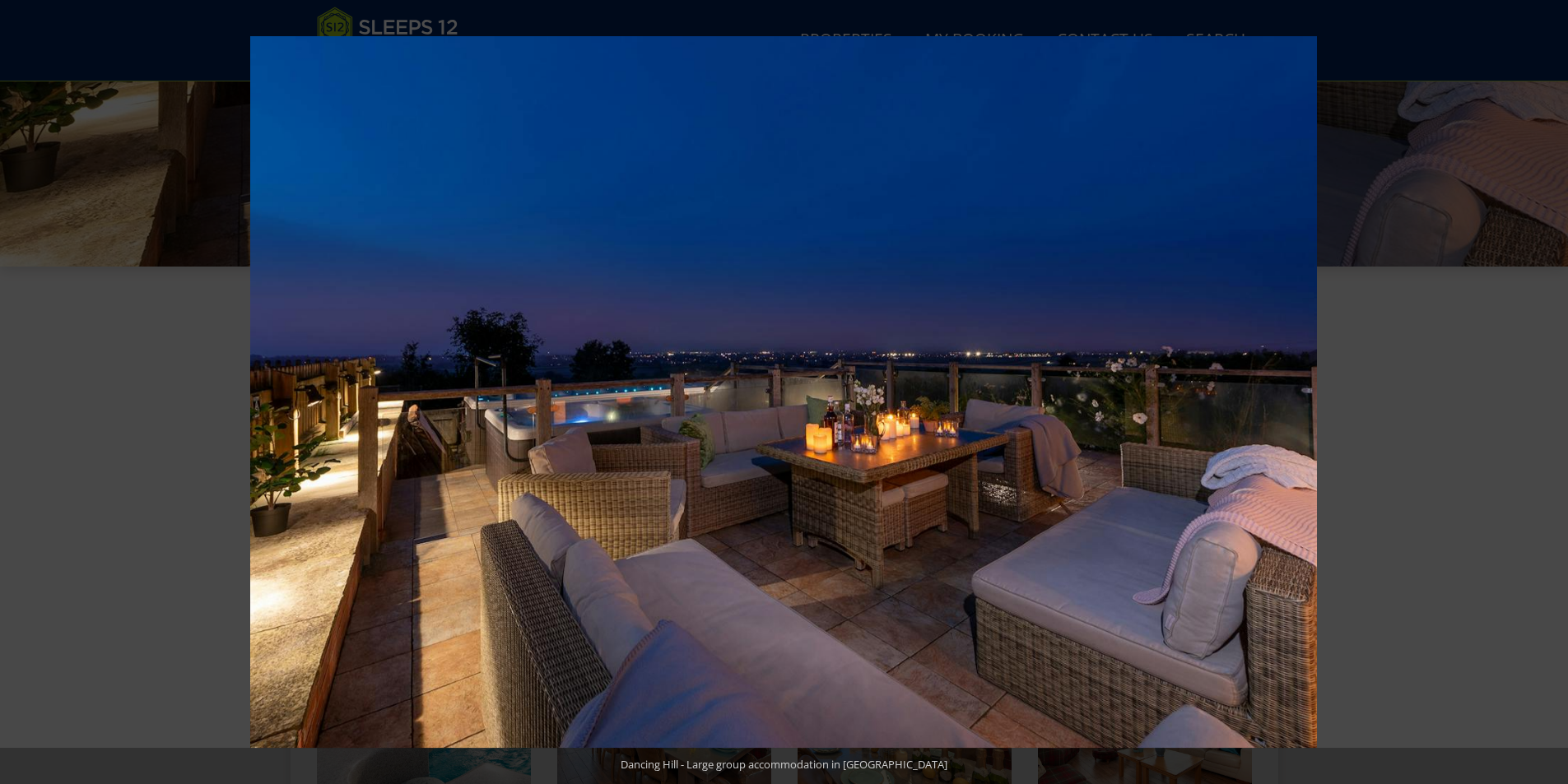
click at [1550, 386] on button at bounding box center [1540, 392] width 58 height 82
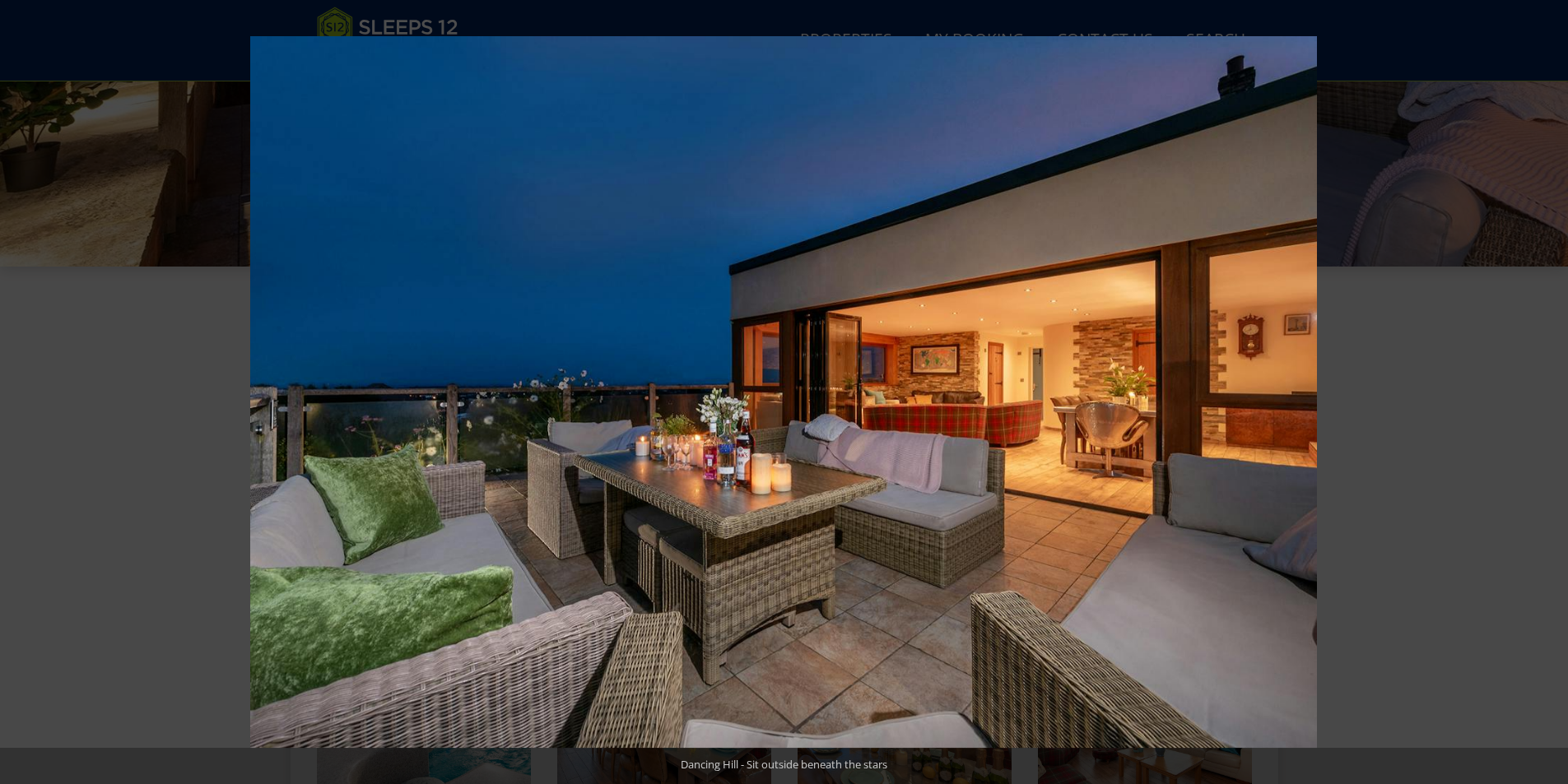
click at [1550, 386] on button at bounding box center [1540, 392] width 58 height 82
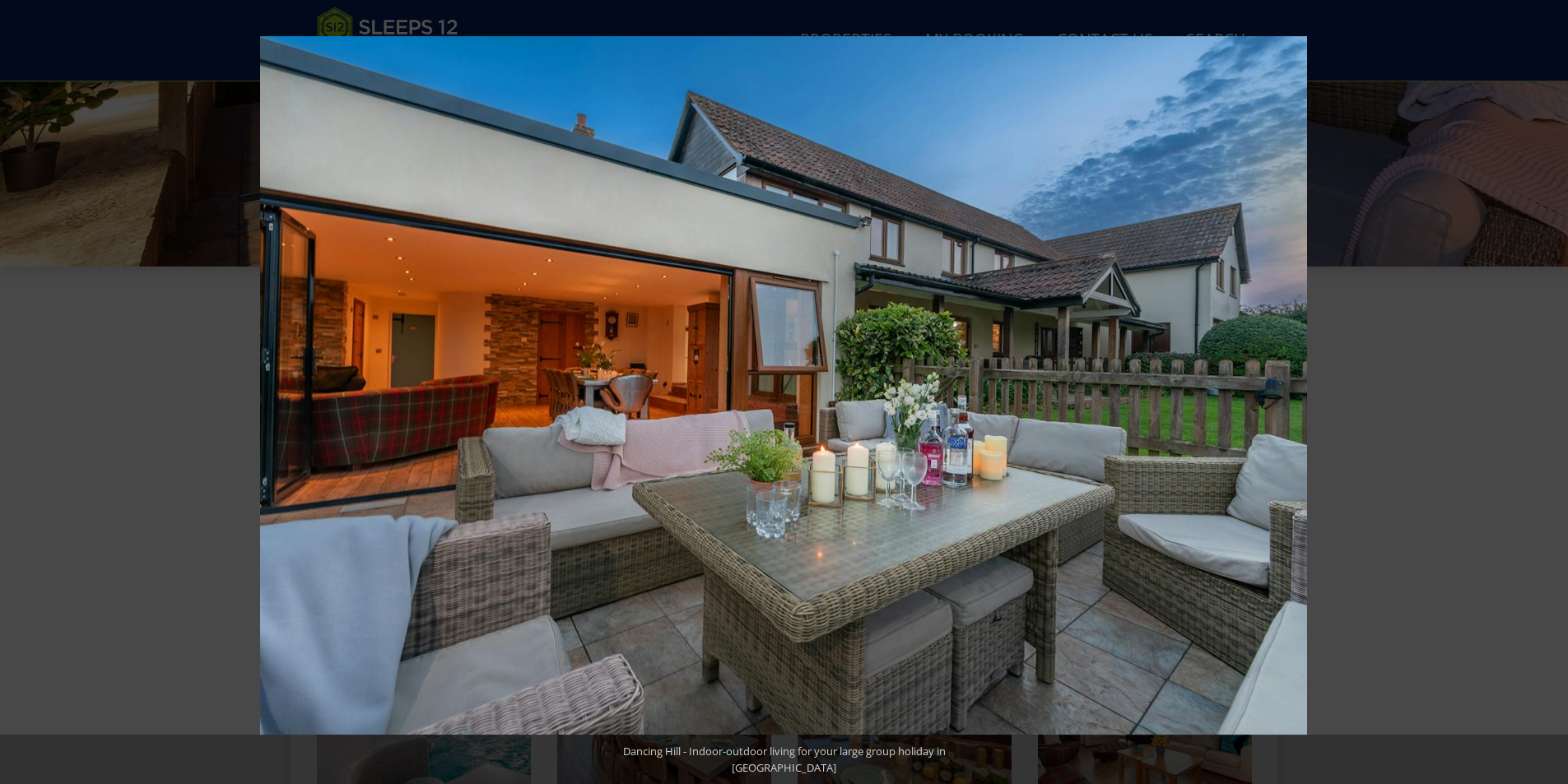
click at [1550, 386] on button at bounding box center [1540, 392] width 58 height 82
